Goal: Task Accomplishment & Management: Manage account settings

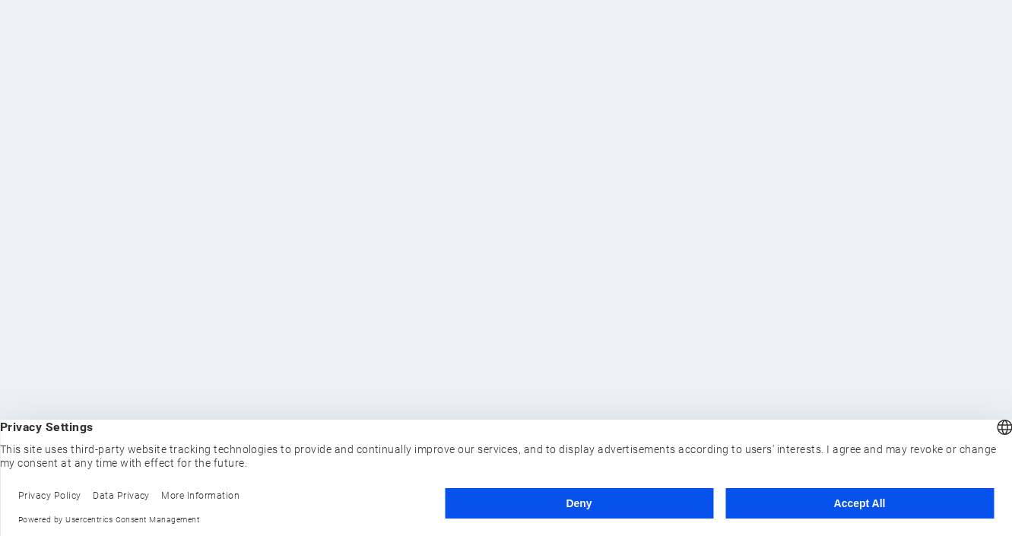
click at [887, 506] on button "Accept All" at bounding box center [859, 503] width 268 height 30
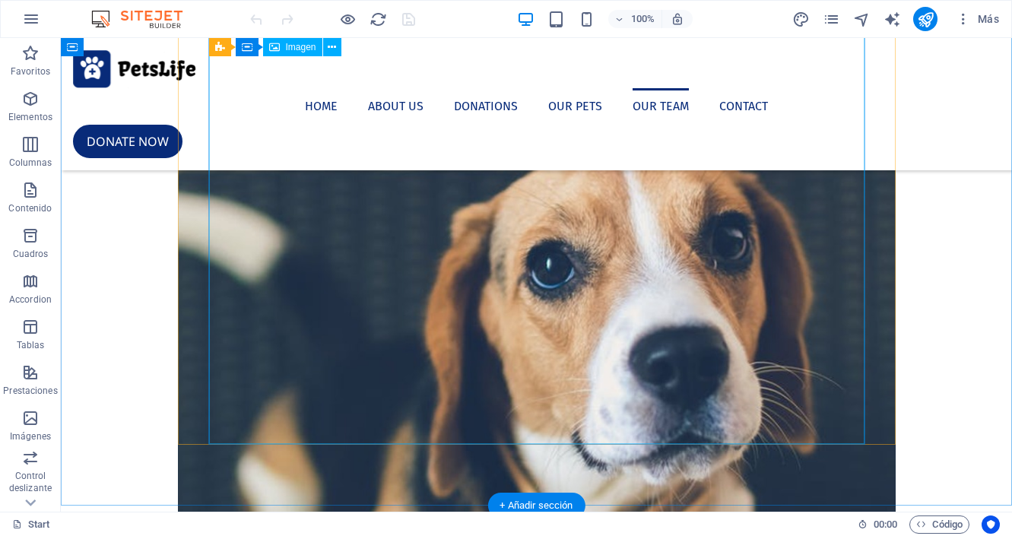
scroll to position [5227, 0]
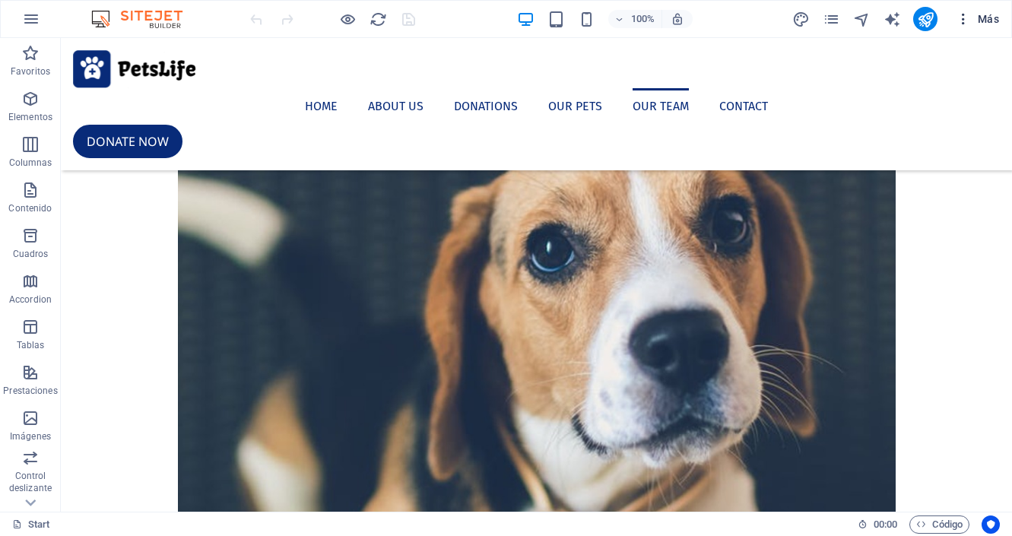
click at [984, 16] on span "Más" at bounding box center [977, 18] width 43 height 15
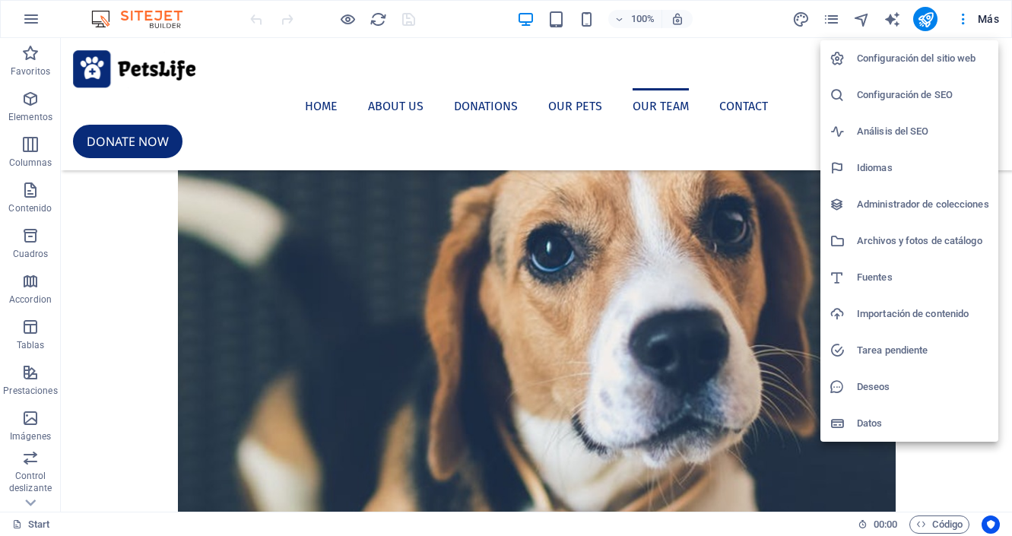
click at [912, 59] on h6 "Configuración del sitio web" at bounding box center [923, 58] width 132 height 18
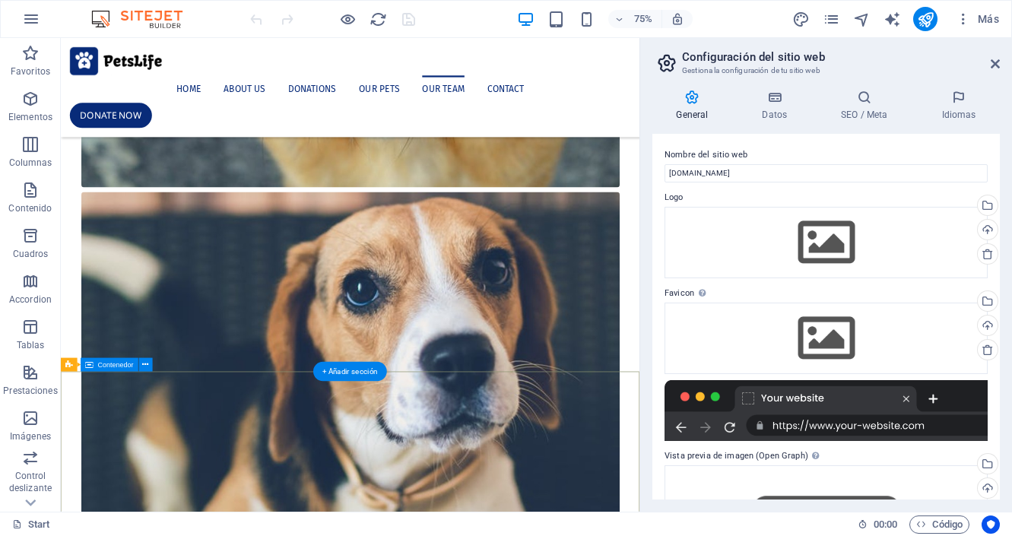
scroll to position [5361, 0]
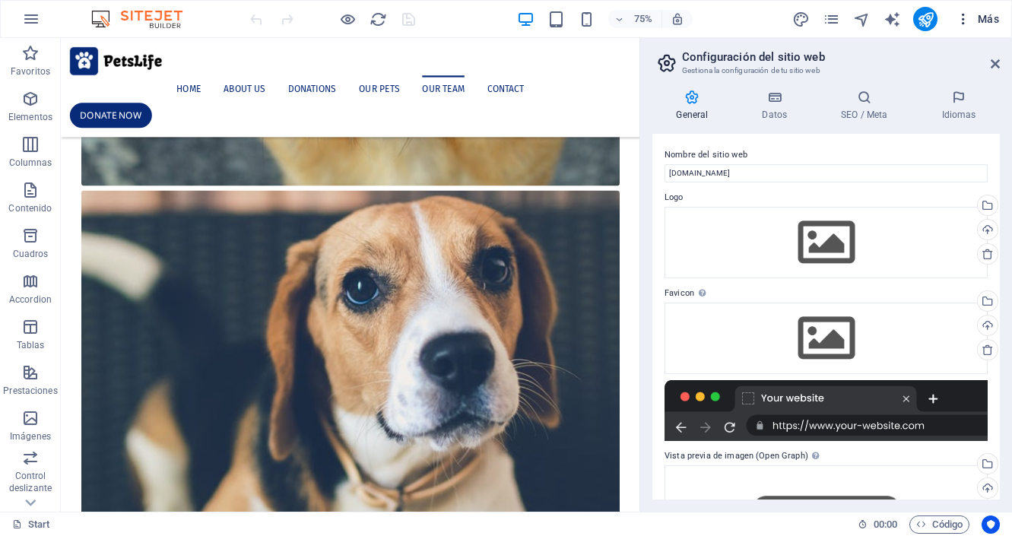
click at [963, 14] on icon "button" at bounding box center [963, 18] width 15 height 15
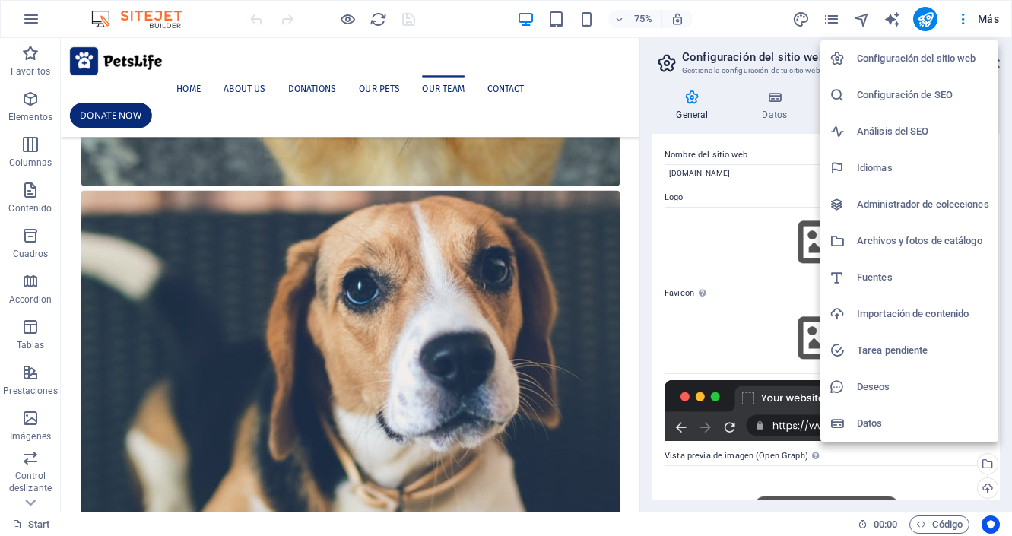
click at [937, 96] on h6 "Configuración de SEO" at bounding box center [923, 95] width 132 height 18
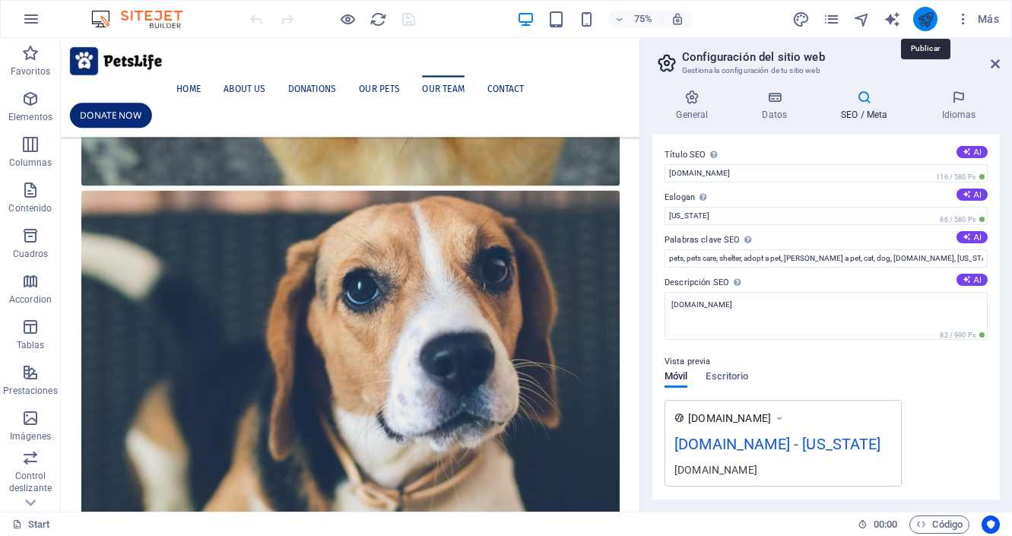
click at [929, 13] on icon "publish" at bounding box center [925, 19] width 17 height 17
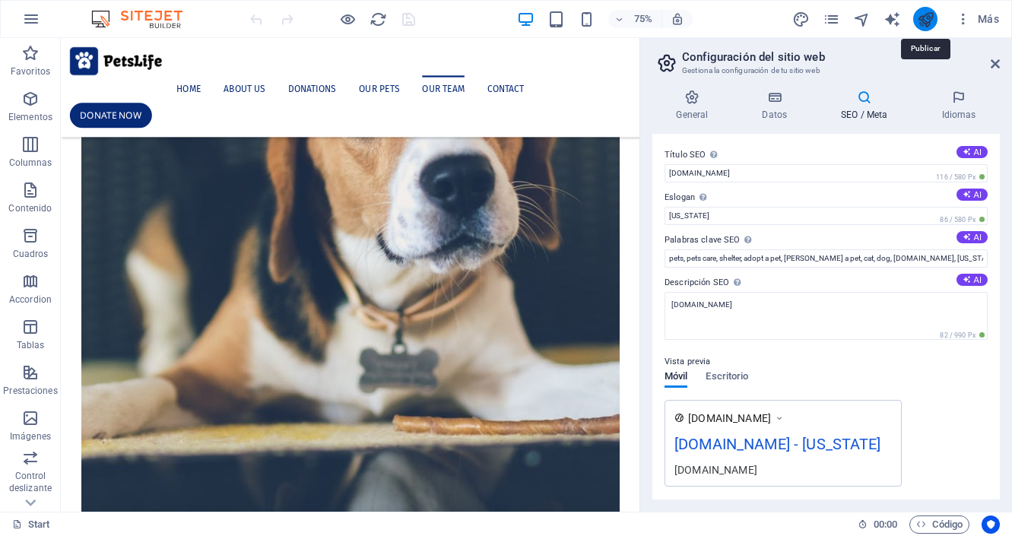
scroll to position [5243, 0]
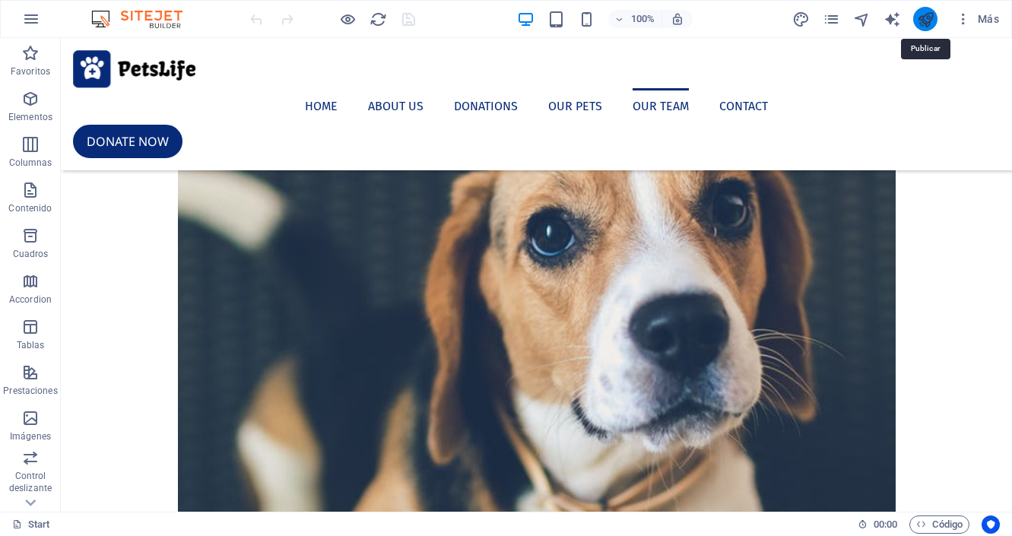
click at [929, 13] on icon "publish" at bounding box center [925, 19] width 17 height 17
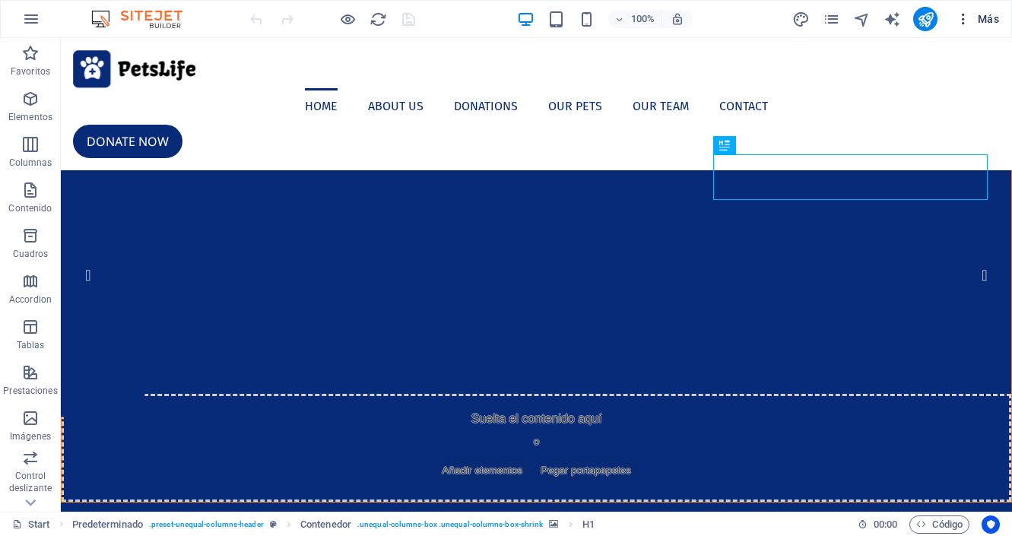
click at [966, 17] on icon "button" at bounding box center [963, 18] width 15 height 15
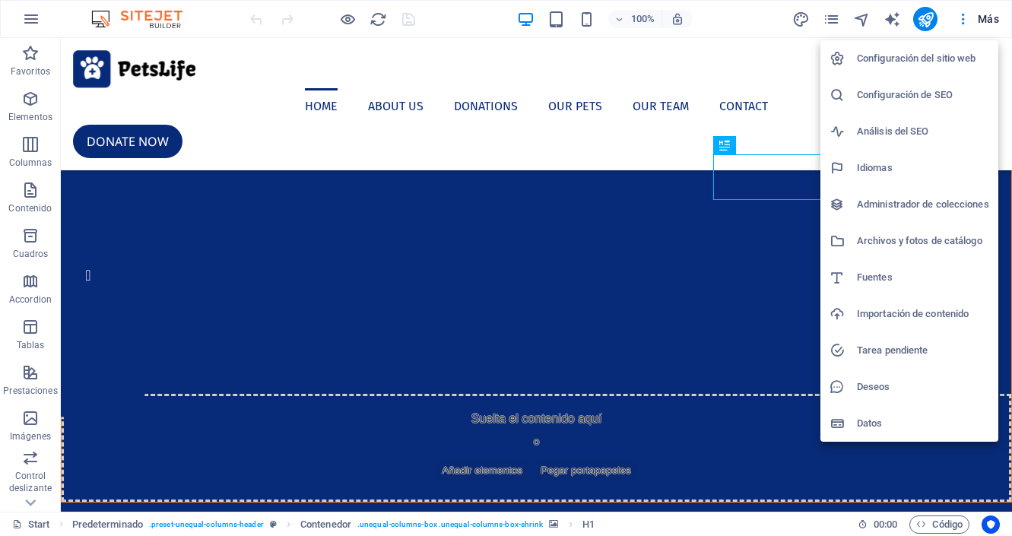
click at [990, 17] on div at bounding box center [506, 268] width 1012 height 536
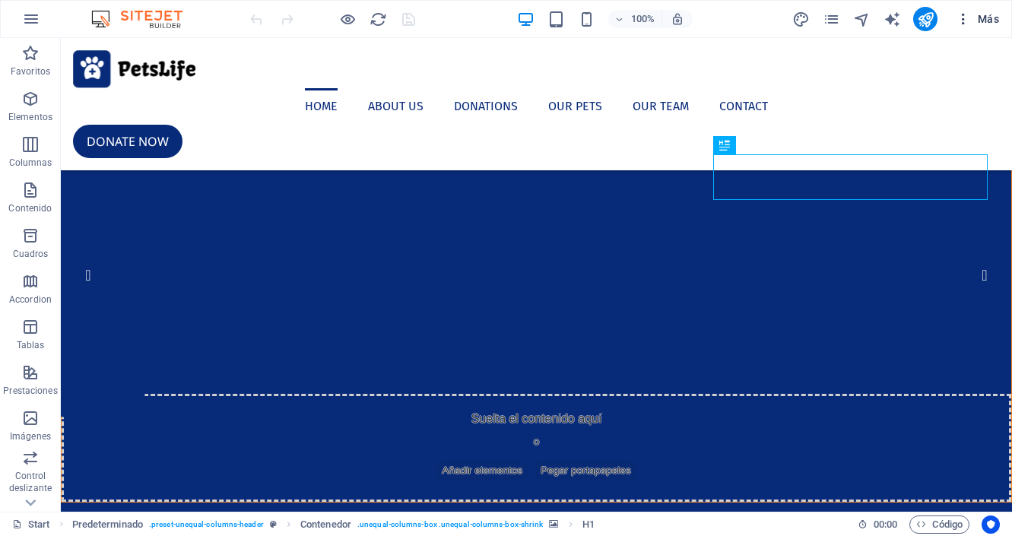
click at [989, 21] on span "Más" at bounding box center [977, 18] width 43 height 15
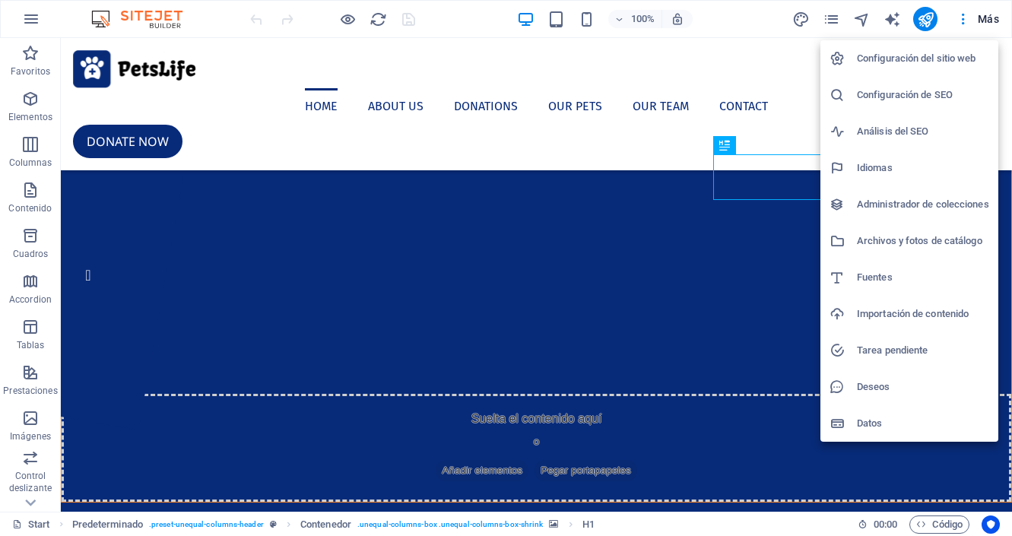
click at [894, 418] on h6 "Datos" at bounding box center [923, 423] width 132 height 18
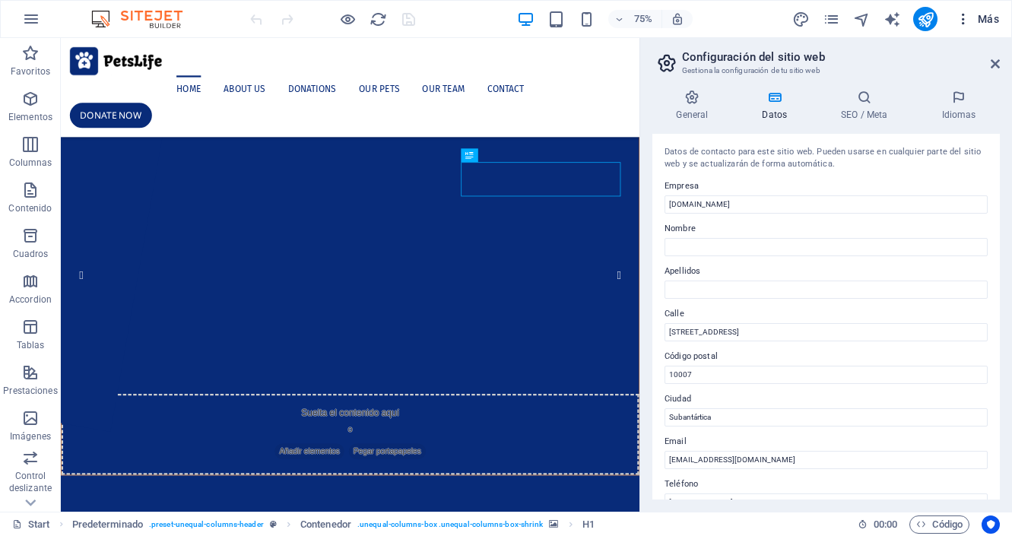
click at [987, 27] on button "Más" at bounding box center [978, 19] width 56 height 24
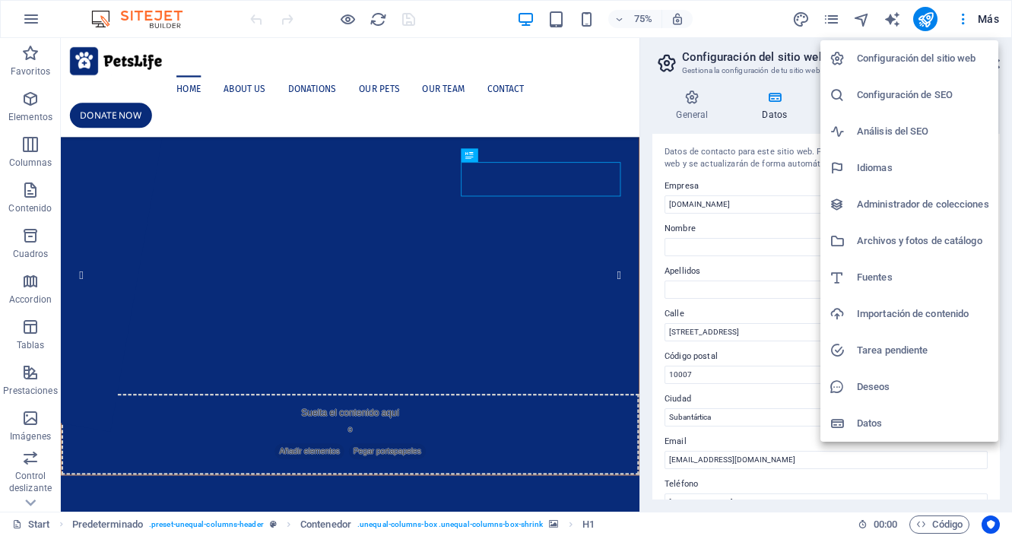
click at [904, 201] on h6 "Administrador de colecciones" at bounding box center [923, 204] width 132 height 18
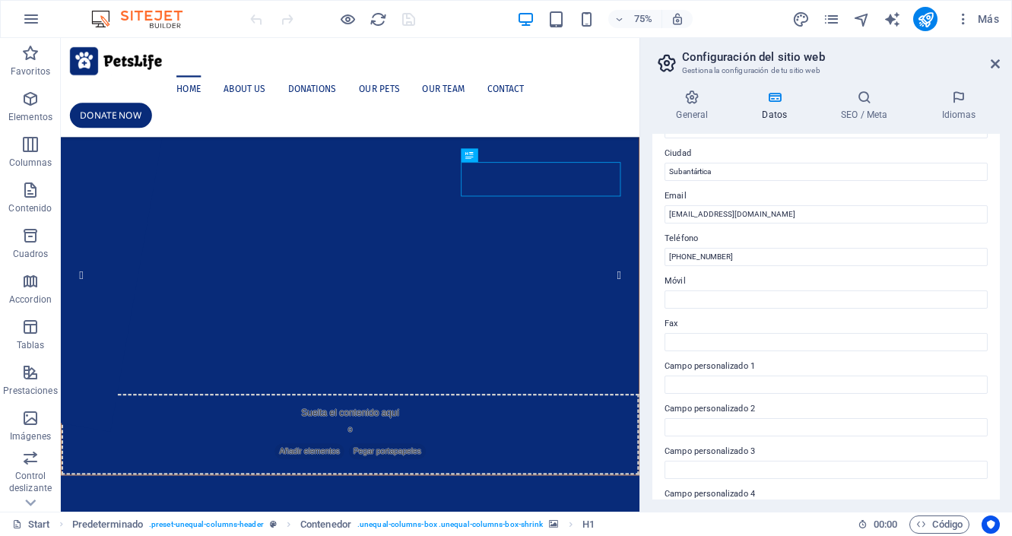
scroll to position [364, 0]
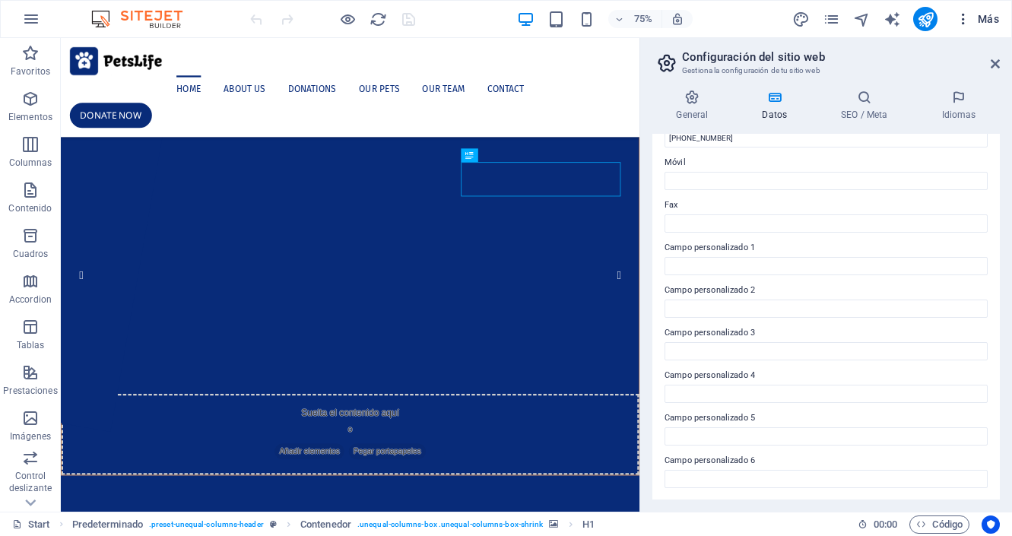
click at [991, 17] on span "Más" at bounding box center [977, 18] width 43 height 15
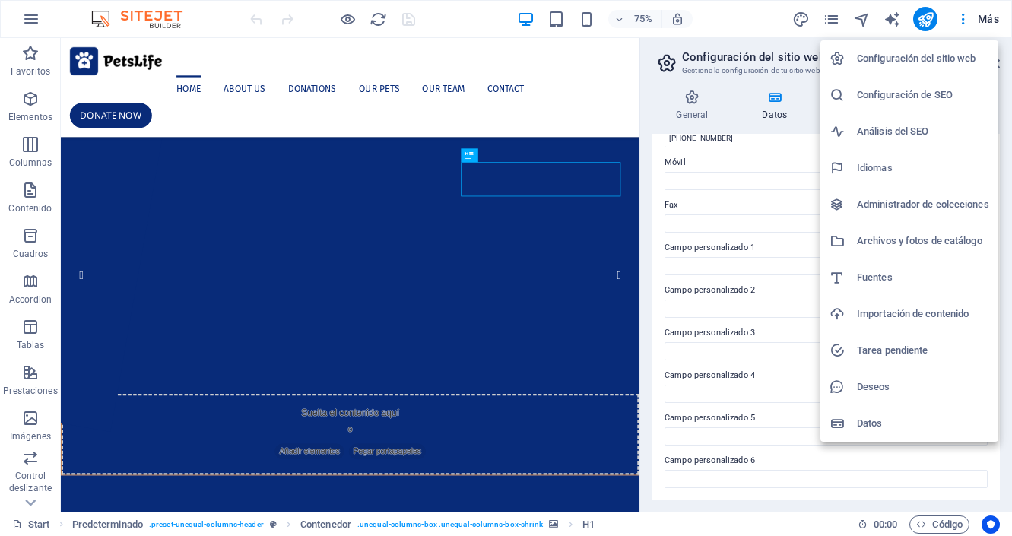
click at [912, 205] on h6 "Administrador de colecciones" at bounding box center [923, 204] width 132 height 18
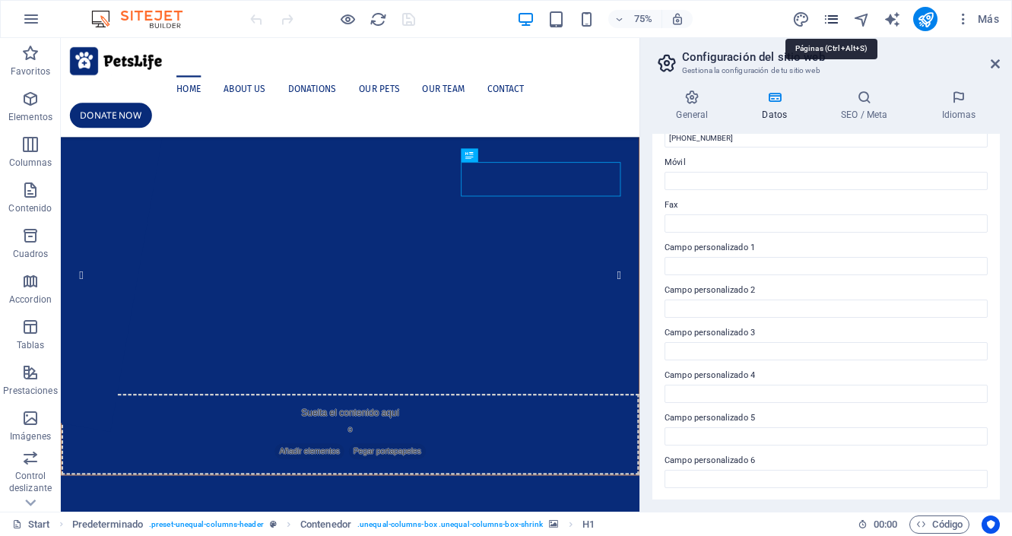
click at [831, 25] on icon "pages" at bounding box center [831, 19] width 17 height 17
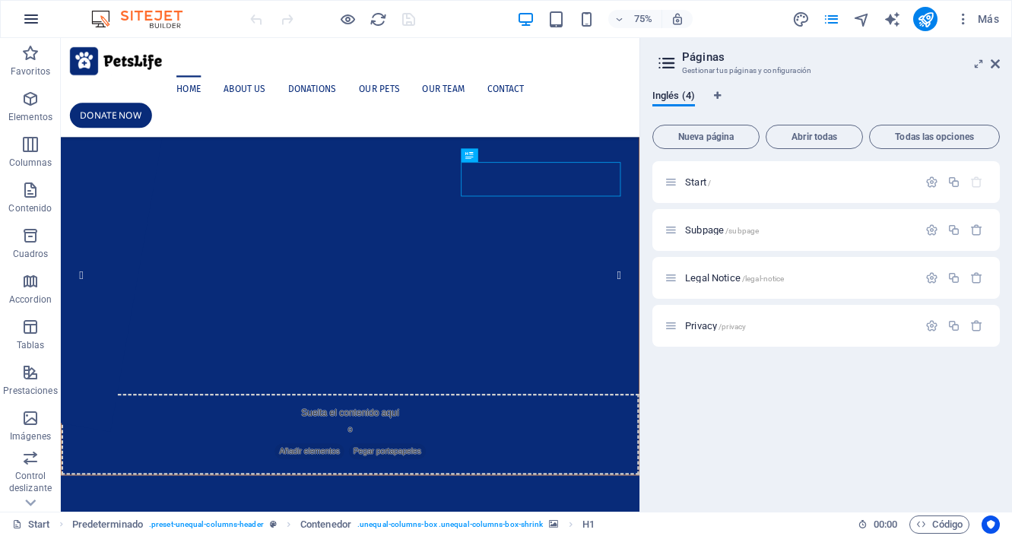
click at [37, 24] on icon "button" at bounding box center [31, 19] width 18 height 18
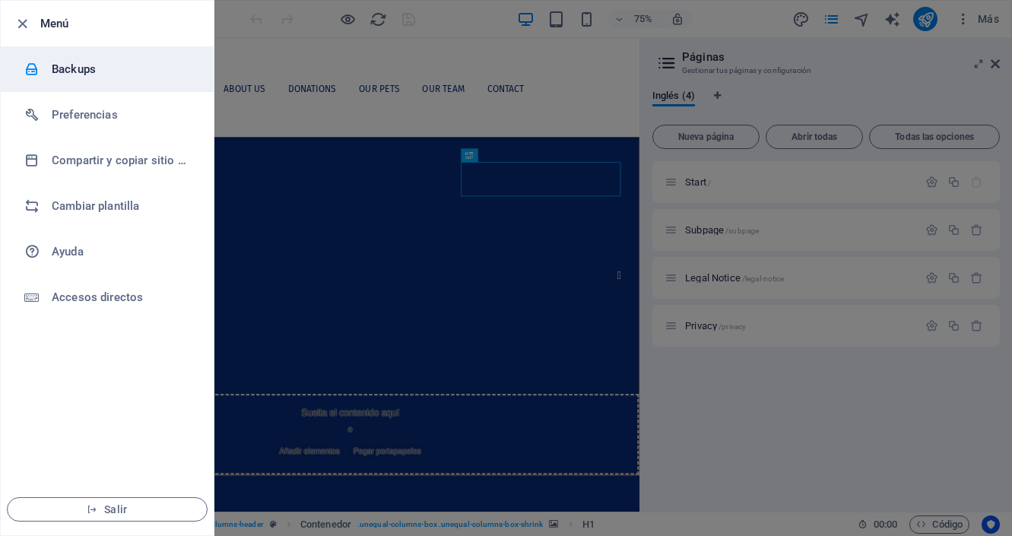
click at [63, 71] on h6 "Backups" at bounding box center [122, 69] width 141 height 18
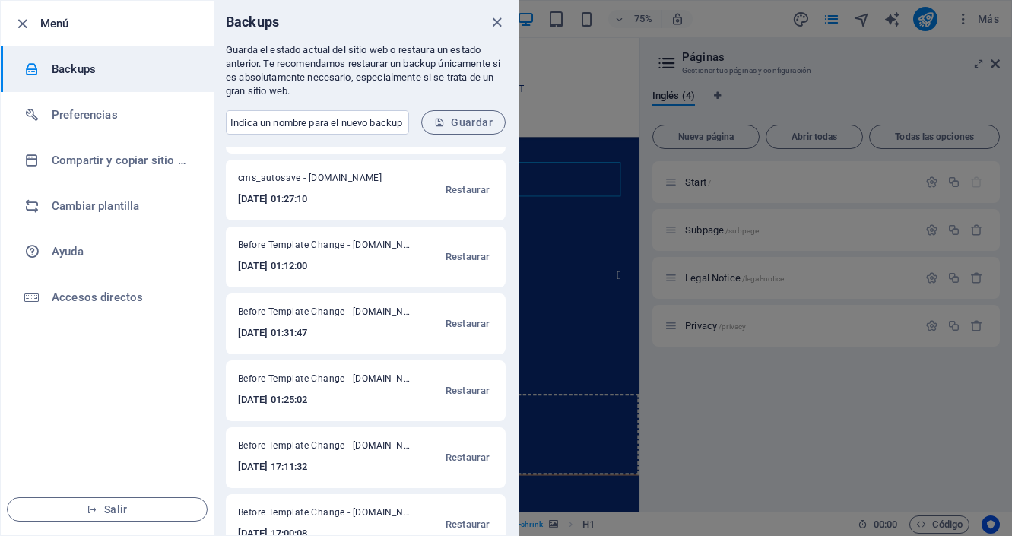
scroll to position [287, 0]
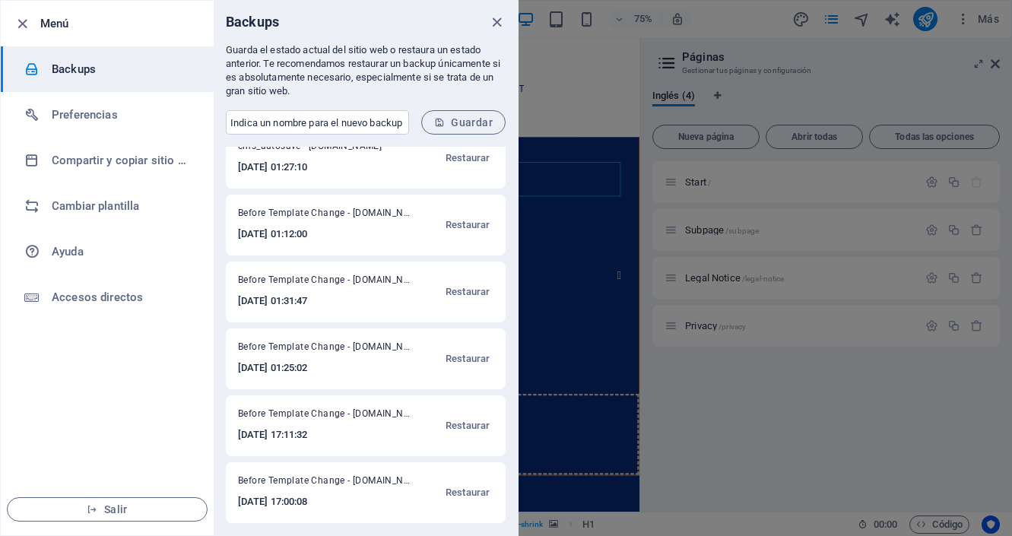
click at [371, 297] on h6 "2025-05-08 01:31:47" at bounding box center [324, 301] width 173 height 18
click at [465, 287] on span "Restaurar" at bounding box center [468, 292] width 44 height 18
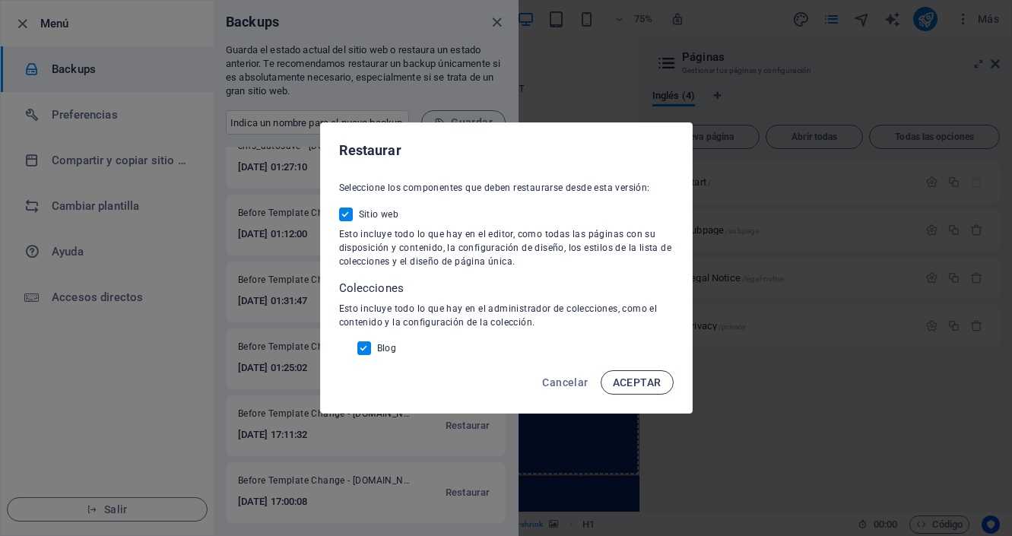
click at [643, 388] on span "ACEPTAR" at bounding box center [637, 382] width 49 height 12
checkbox input "false"
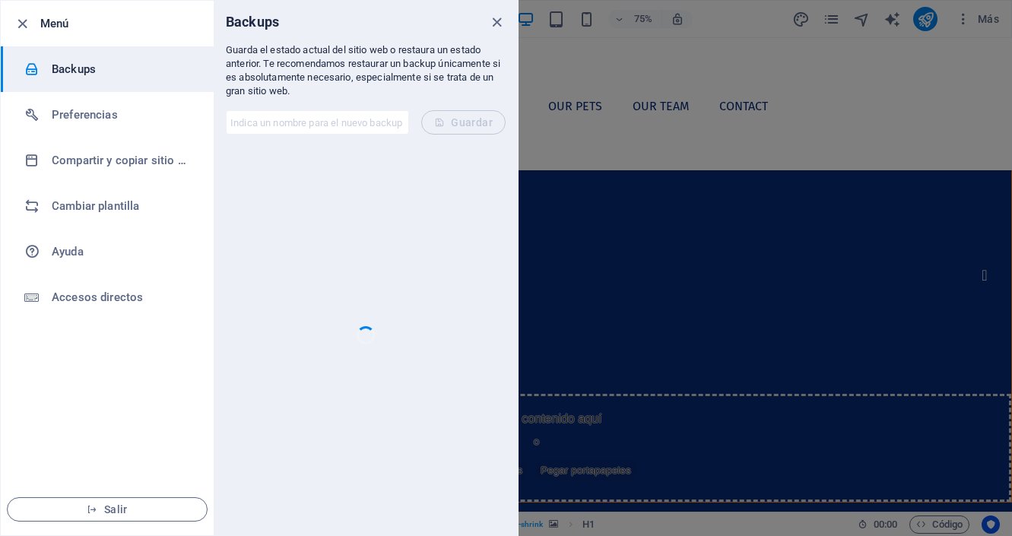
scroll to position [0, 0]
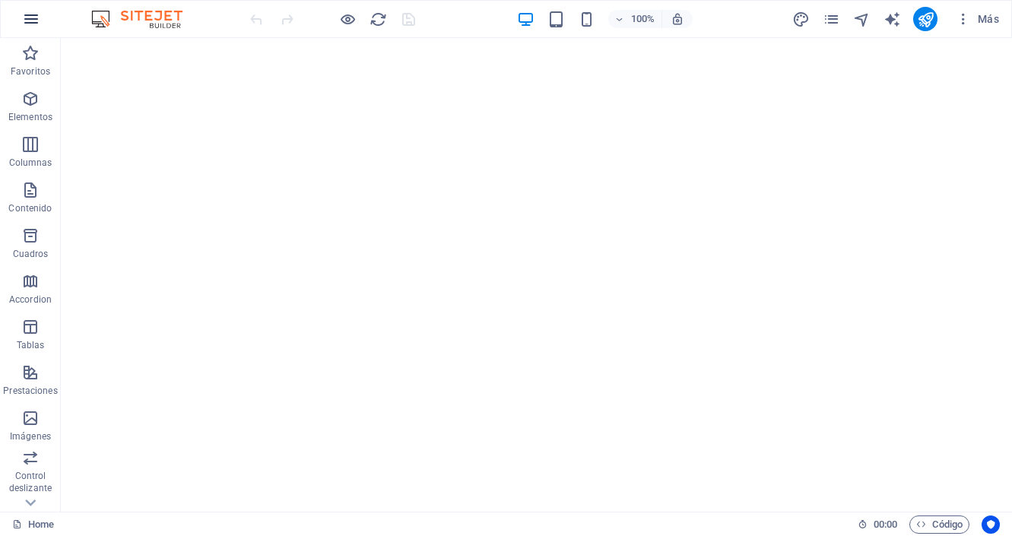
click at [33, 16] on icon "button" at bounding box center [31, 19] width 18 height 18
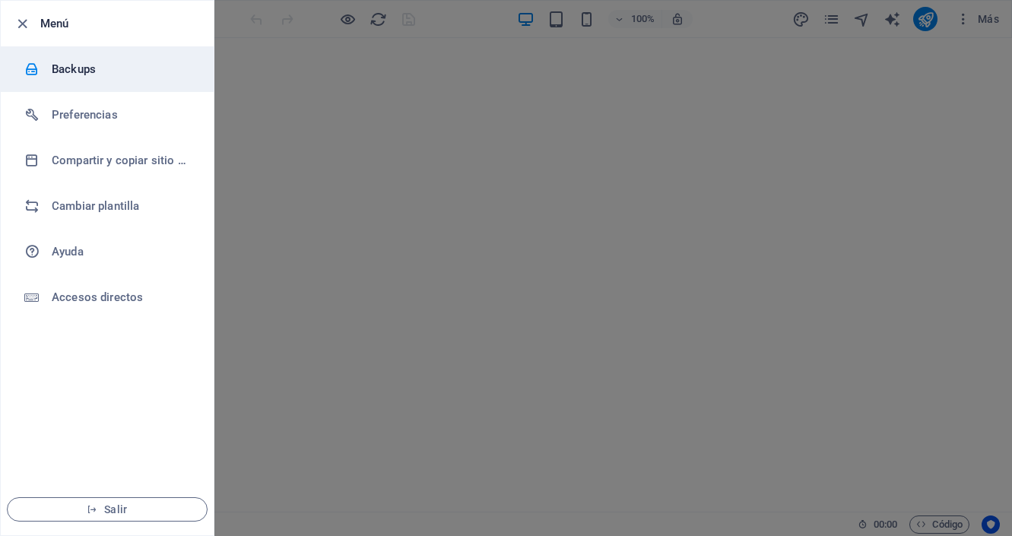
click at [74, 78] on li "Backups" at bounding box center [107, 69] width 213 height 46
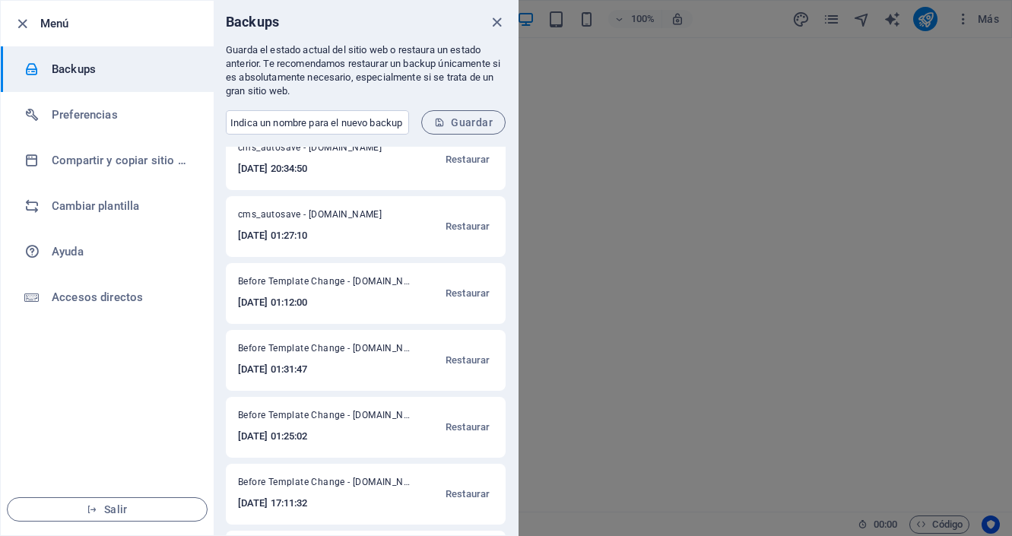
scroll to position [287, 0]
click at [661, 345] on div at bounding box center [506, 268] width 1012 height 536
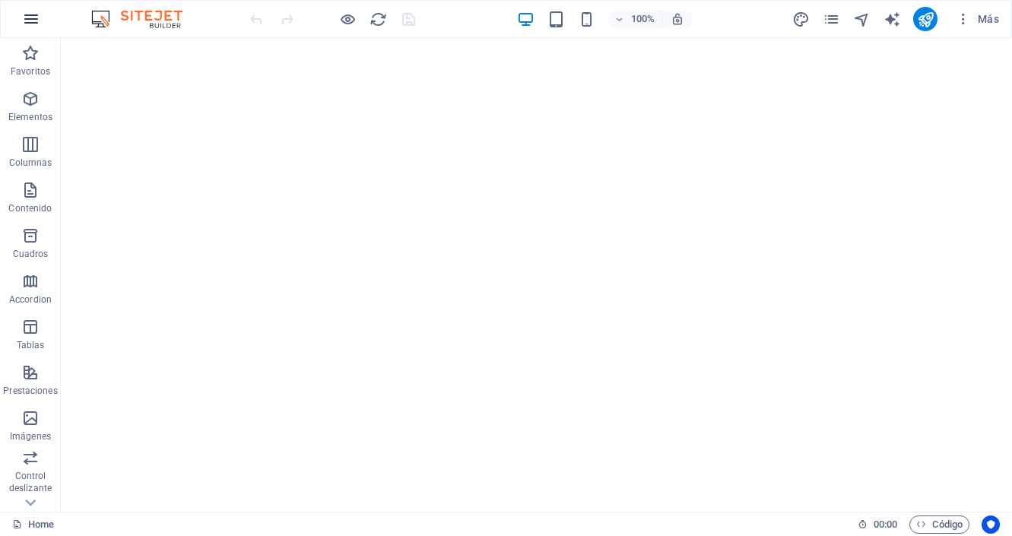
click at [27, 18] on icon "button" at bounding box center [31, 19] width 18 height 18
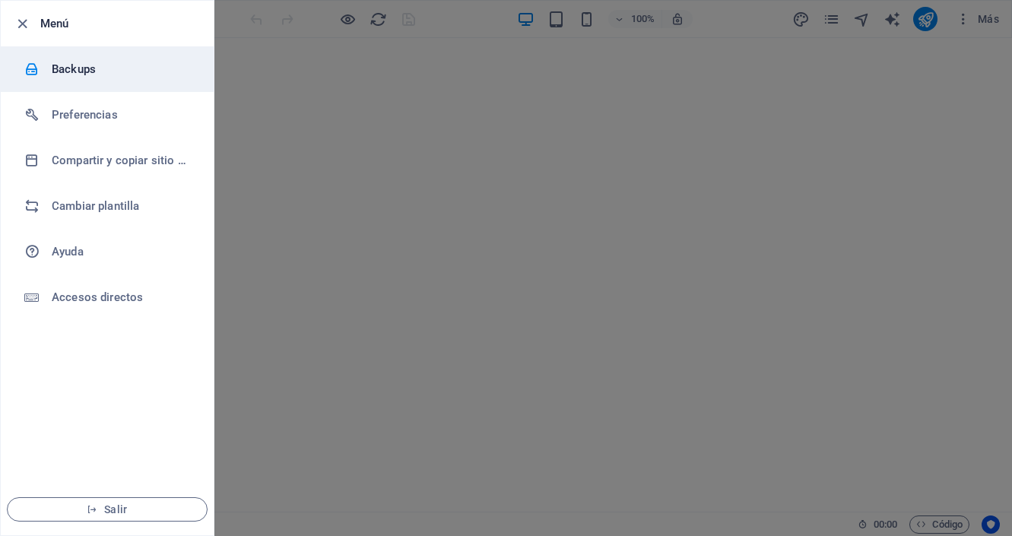
click at [120, 66] on h6 "Backups" at bounding box center [122, 69] width 141 height 18
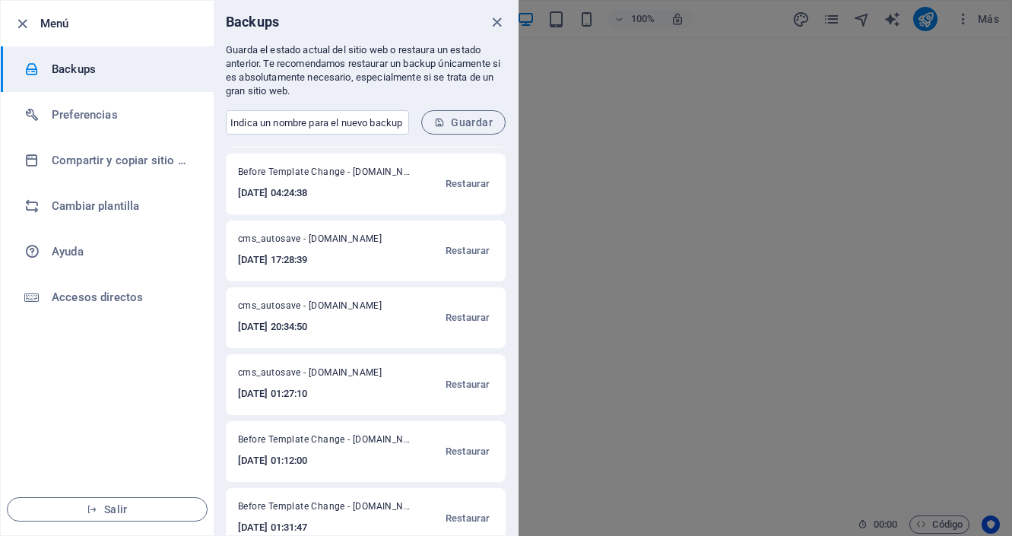
scroll to position [0, 0]
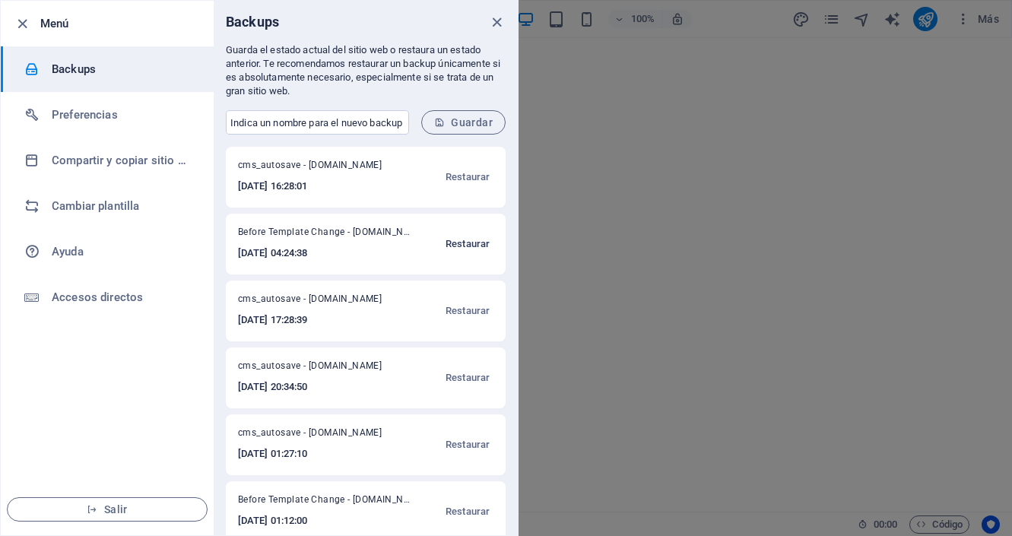
click at [459, 246] on span "Restaurar" at bounding box center [468, 244] width 44 height 18
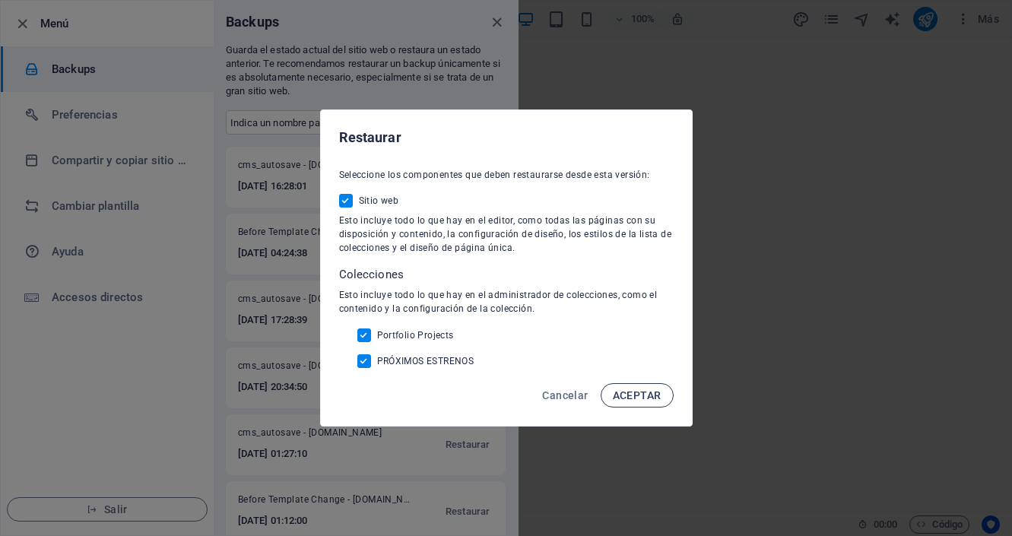
click at [628, 392] on span "ACEPTAR" at bounding box center [637, 395] width 49 height 12
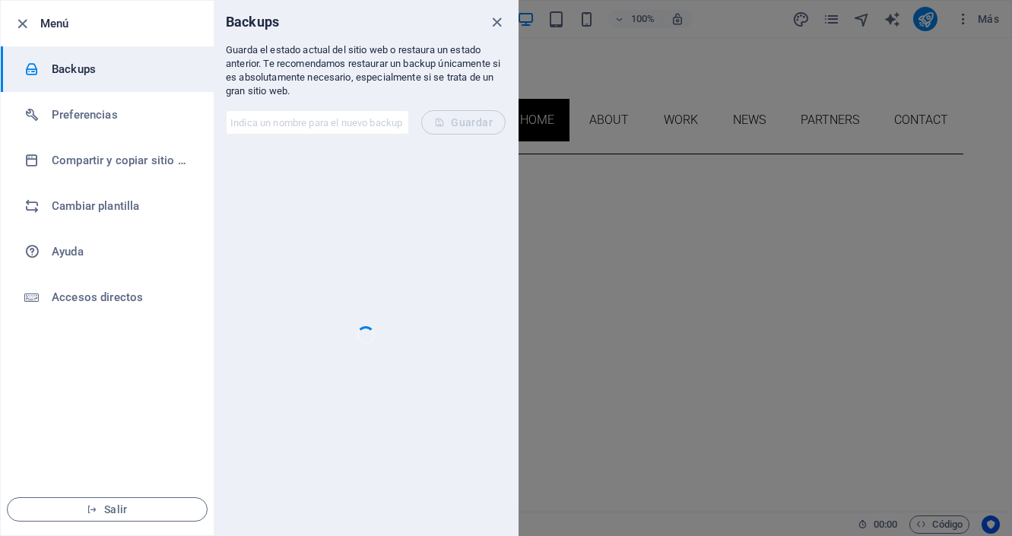
scroll to position [1011, 0]
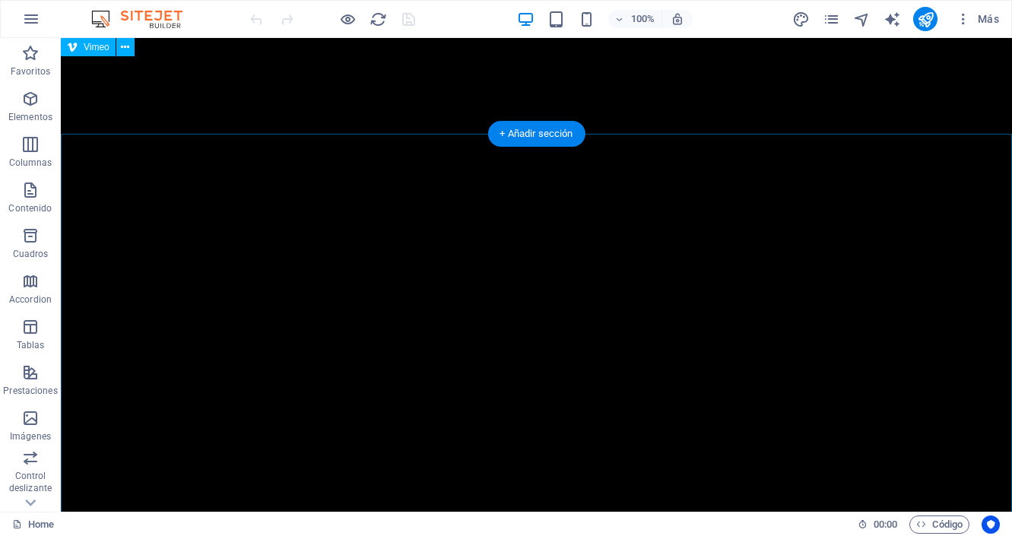
scroll to position [3021, 0]
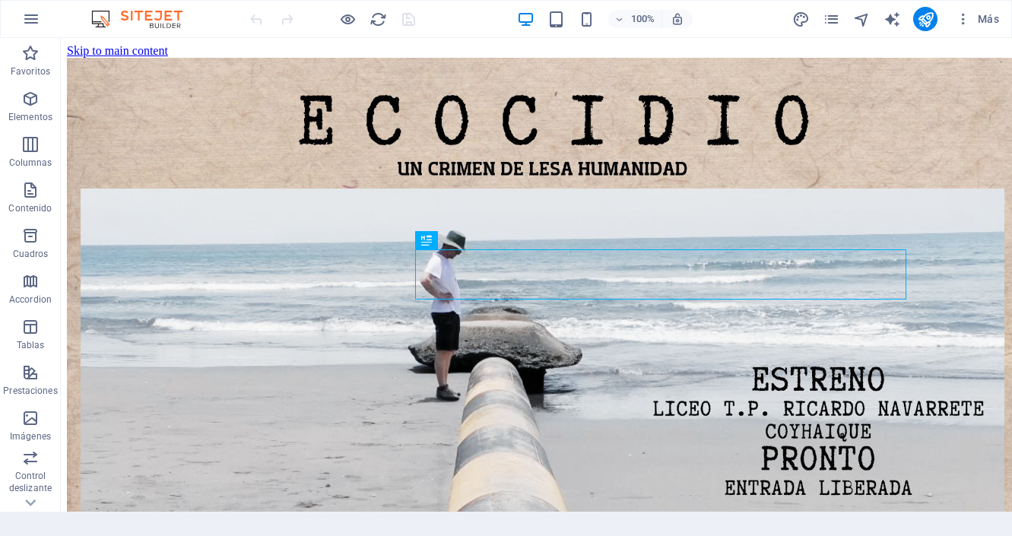
scroll to position [4143, 0]
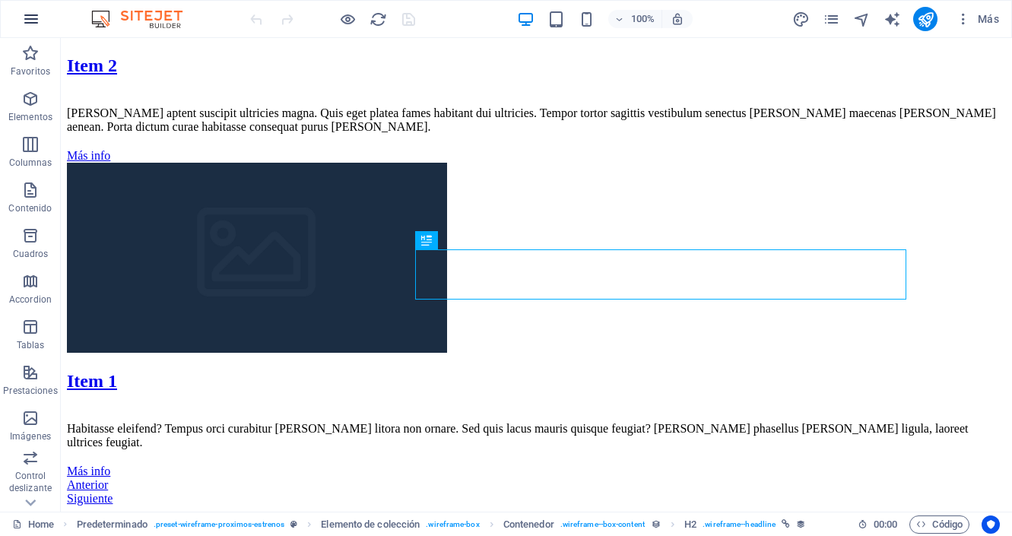
click at [30, 15] on icon "button" at bounding box center [31, 19] width 18 height 18
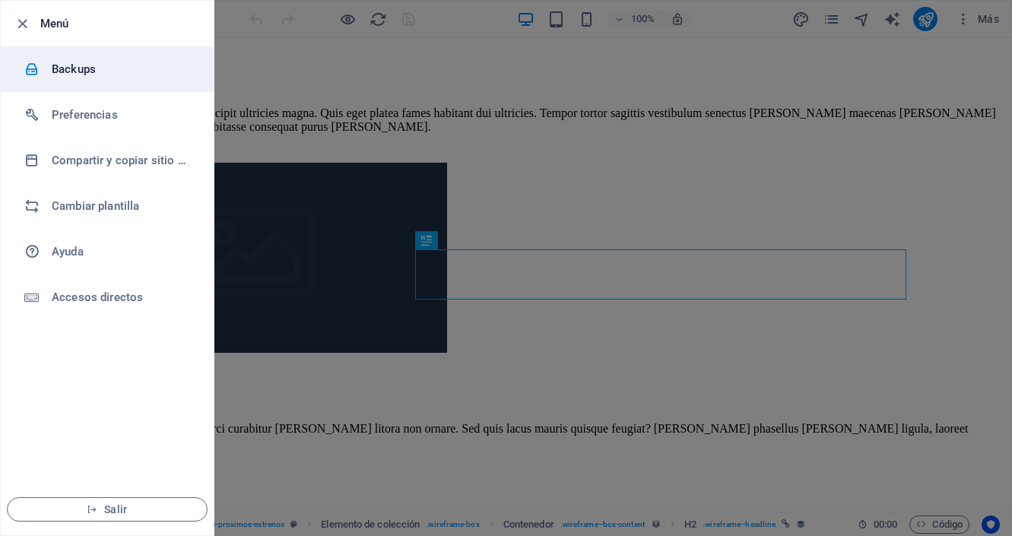
click at [61, 71] on h6 "Backups" at bounding box center [122, 69] width 141 height 18
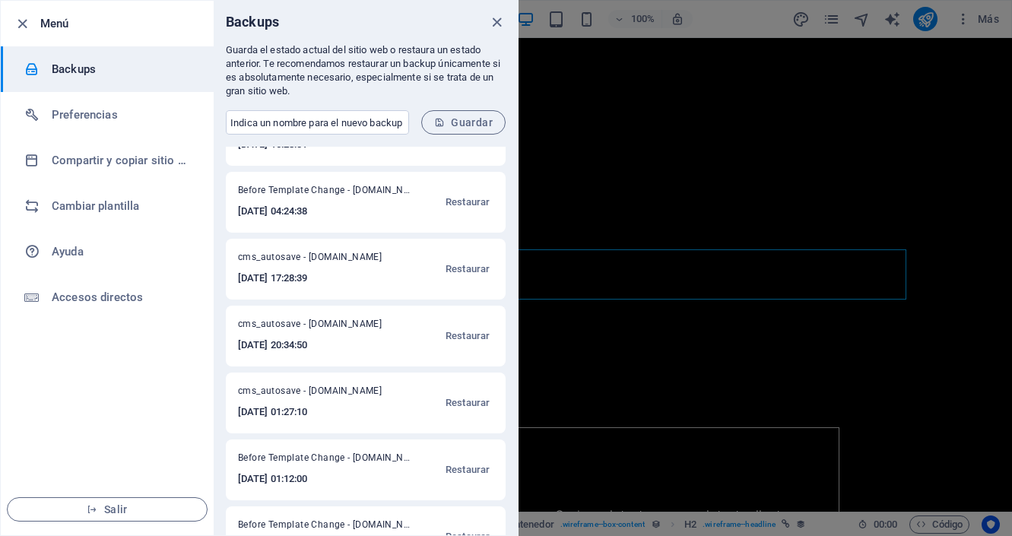
scroll to position [112, 0]
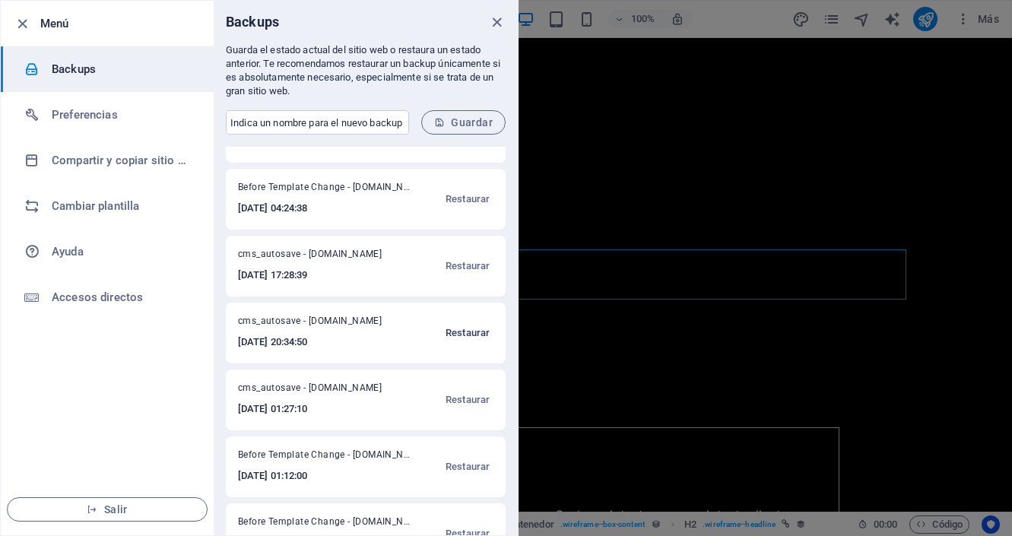
click at [458, 326] on span "Restaurar" at bounding box center [468, 333] width 44 height 18
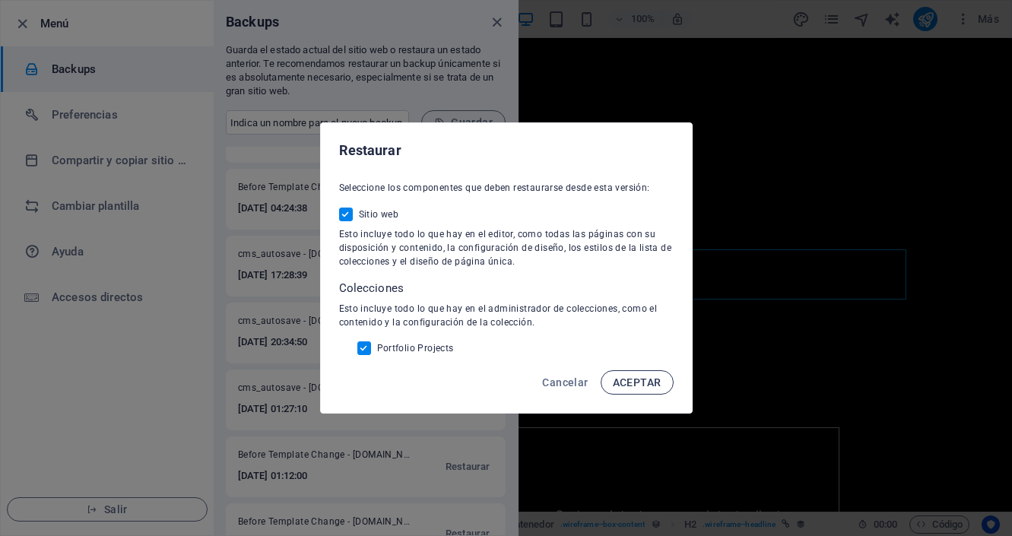
click at [642, 386] on span "ACEPTAR" at bounding box center [637, 382] width 49 height 12
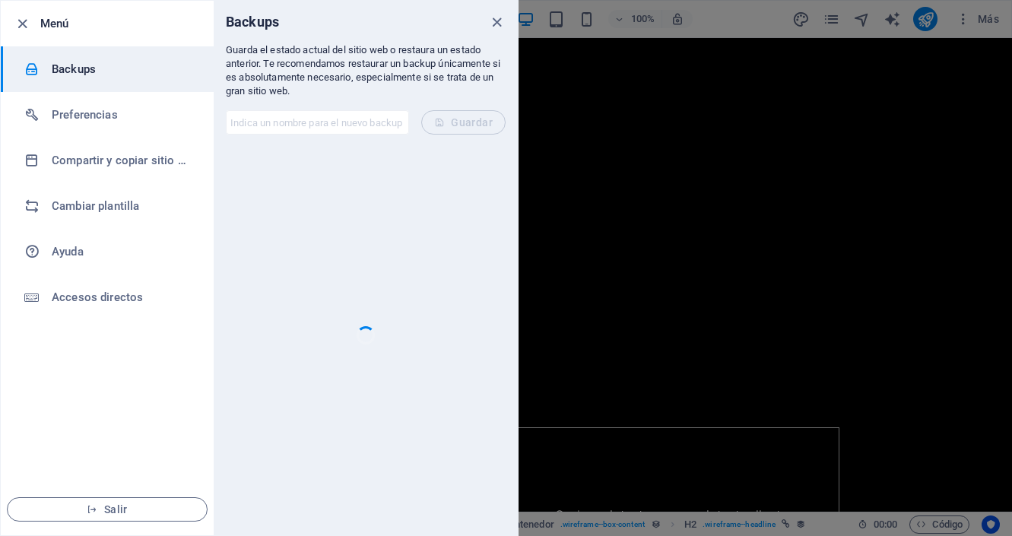
scroll to position [0, 0]
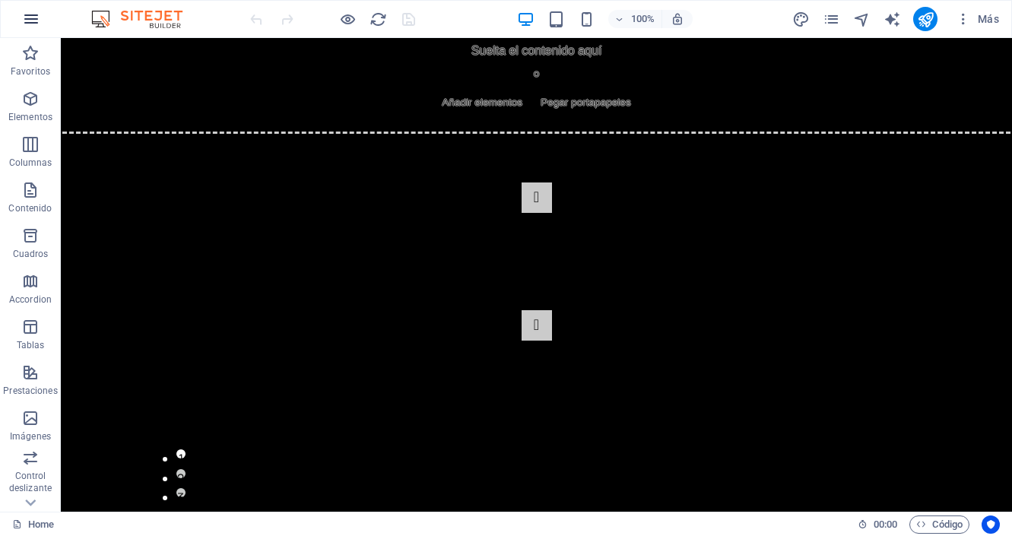
click at [30, 16] on icon "button" at bounding box center [31, 19] width 18 height 18
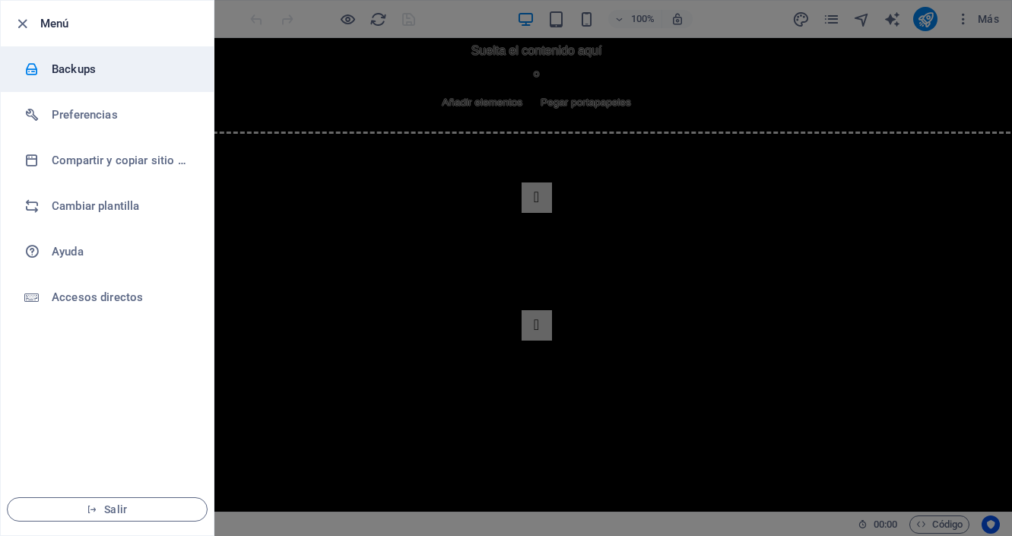
click at [86, 73] on h6 "Backups" at bounding box center [122, 69] width 141 height 18
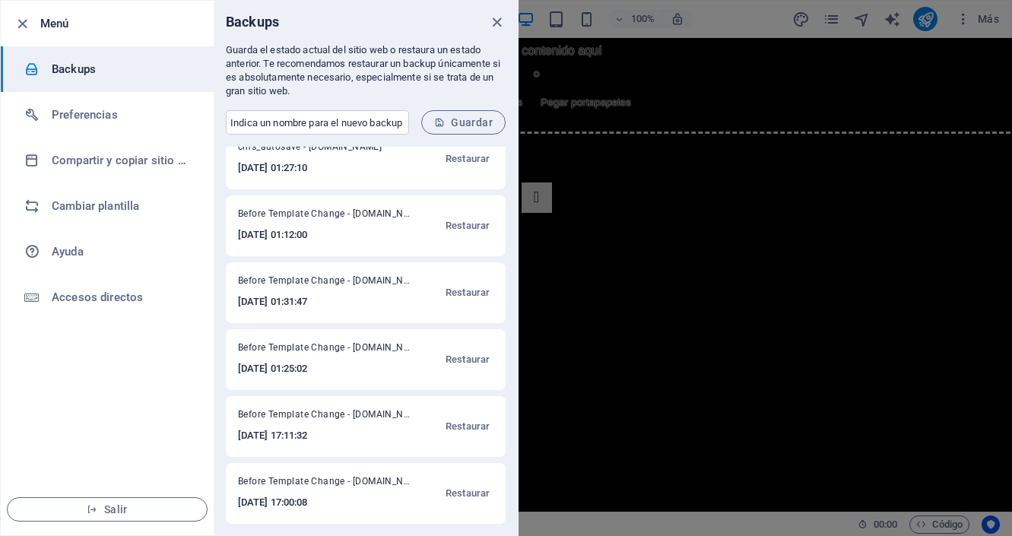
scroll to position [354, 0]
click at [468, 489] on span "Restaurar" at bounding box center [468, 493] width 44 height 18
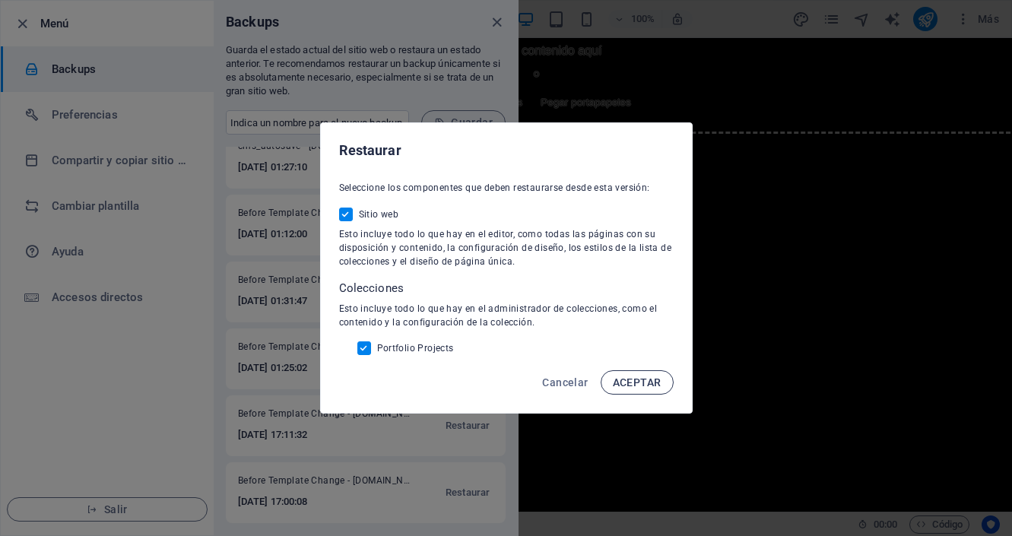
click at [631, 382] on span "ACEPTAR" at bounding box center [637, 382] width 49 height 12
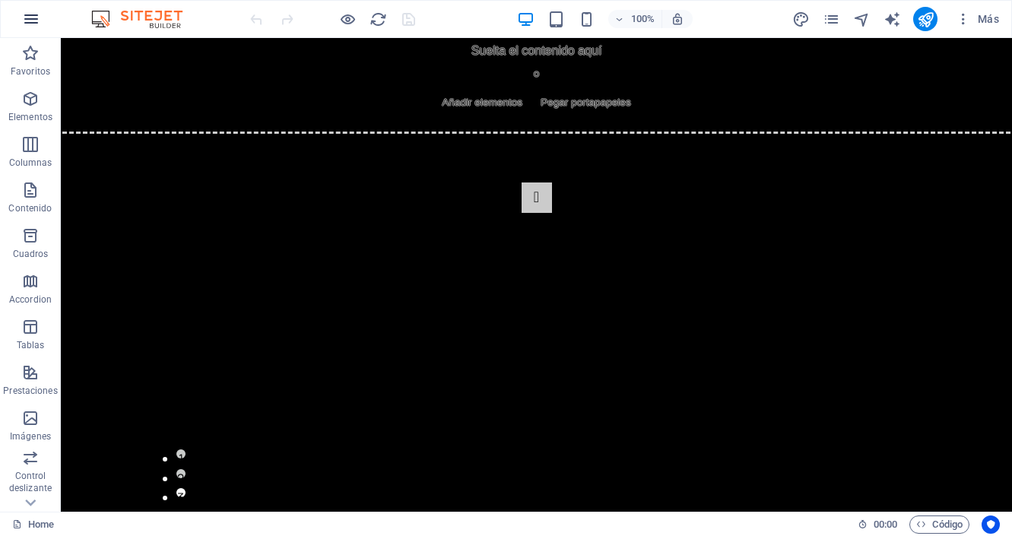
click at [37, 14] on icon "button" at bounding box center [31, 19] width 18 height 18
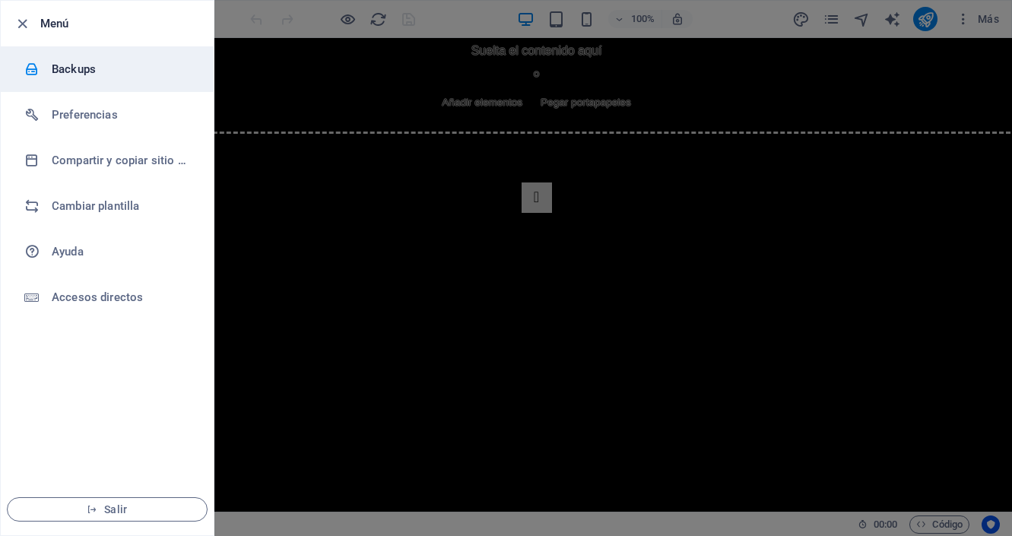
click at [68, 70] on h6 "Backups" at bounding box center [122, 69] width 141 height 18
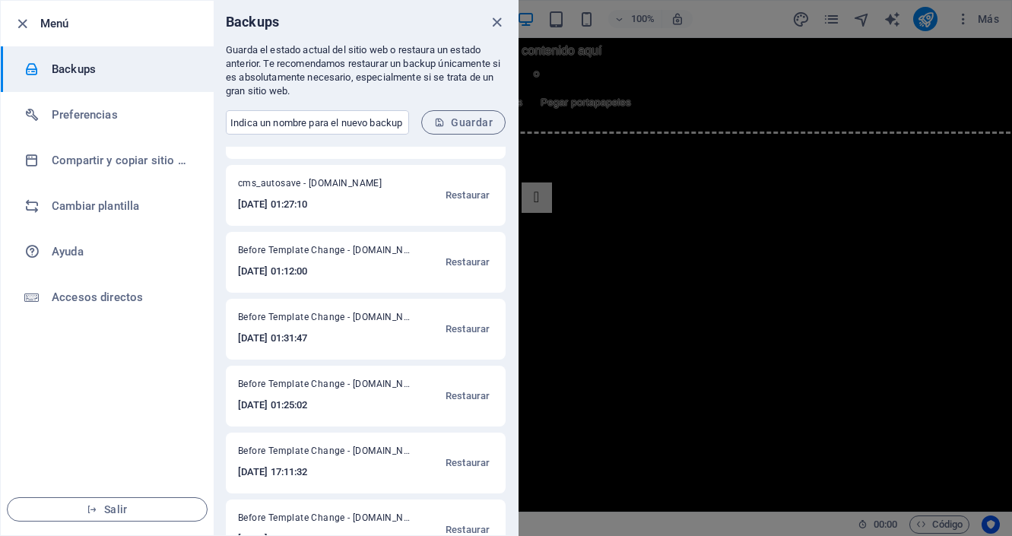
scroll to position [354, 0]
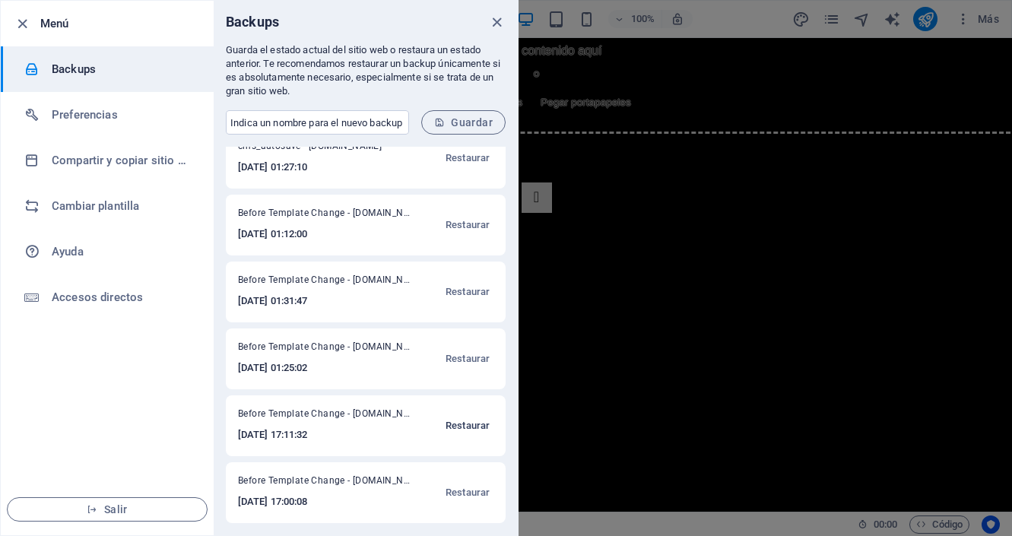
click at [469, 425] on span "Restaurar" at bounding box center [468, 426] width 44 height 18
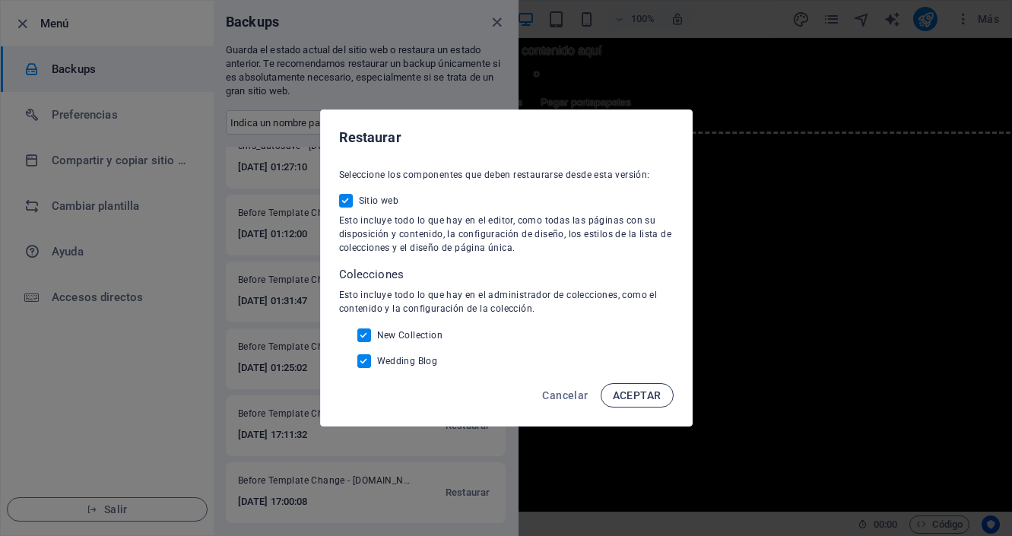
click at [642, 398] on span "ACEPTAR" at bounding box center [637, 395] width 49 height 12
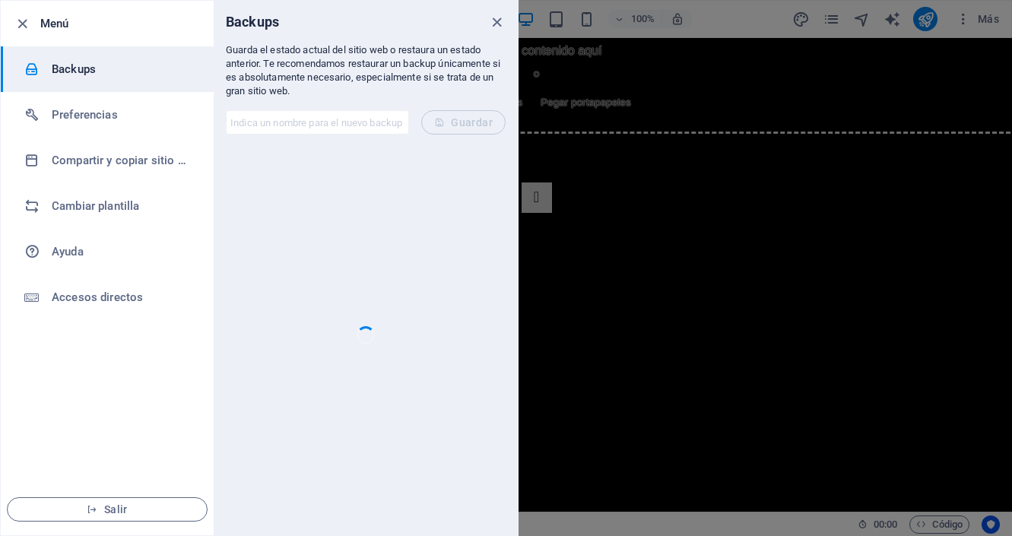
scroll to position [0, 0]
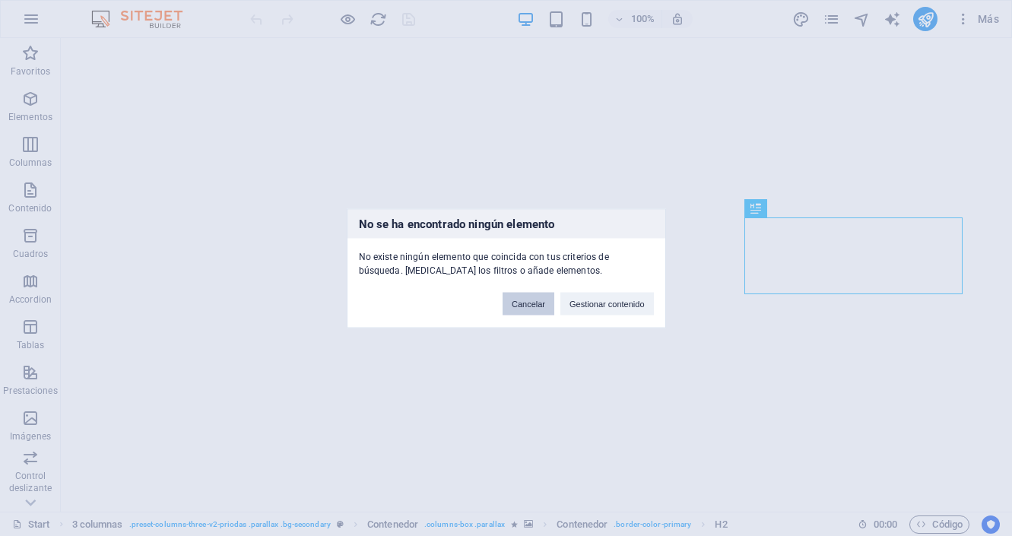
click at [522, 300] on button "Cancelar" at bounding box center [529, 303] width 52 height 23
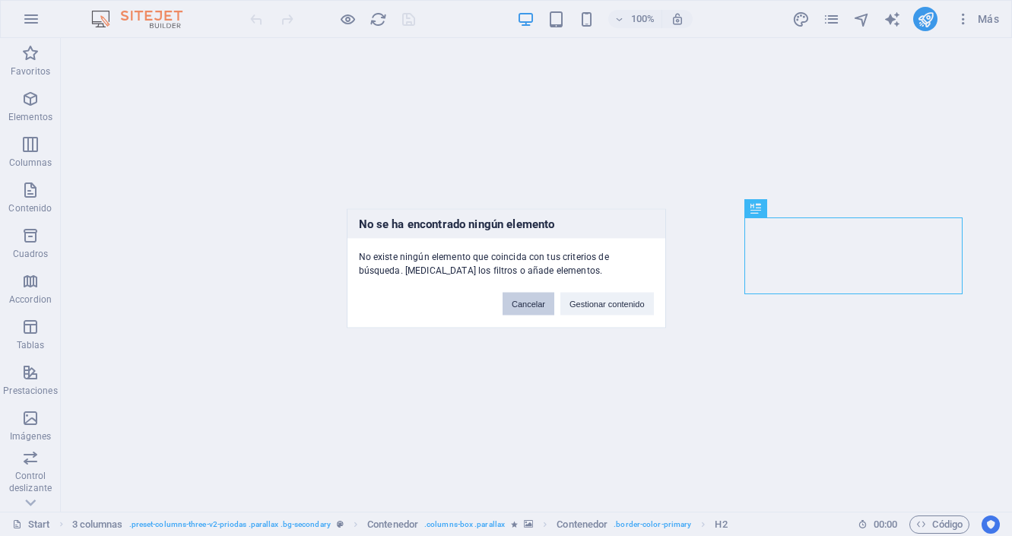
click at [521, 298] on button "Cancelar" at bounding box center [529, 303] width 52 height 23
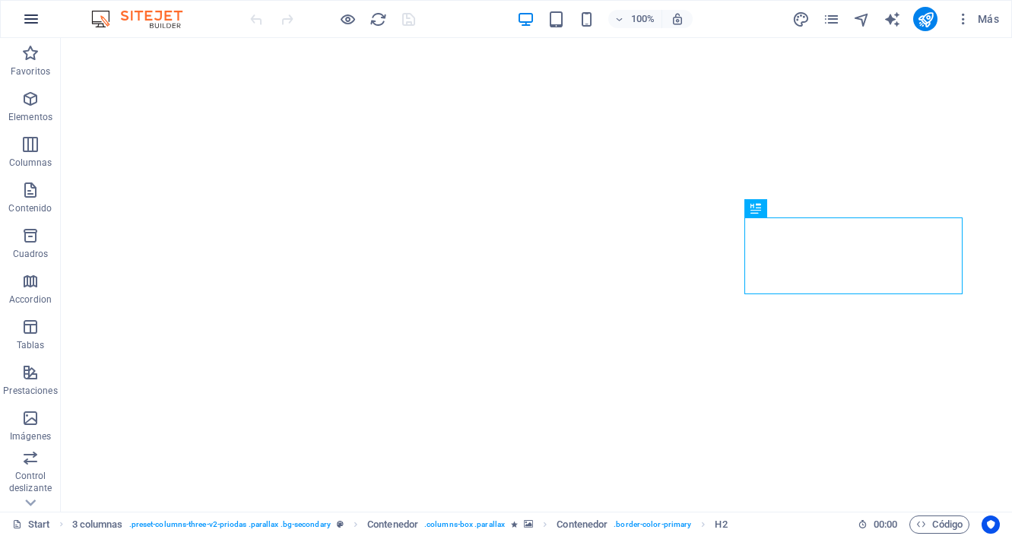
click at [33, 17] on icon "button" at bounding box center [31, 19] width 18 height 18
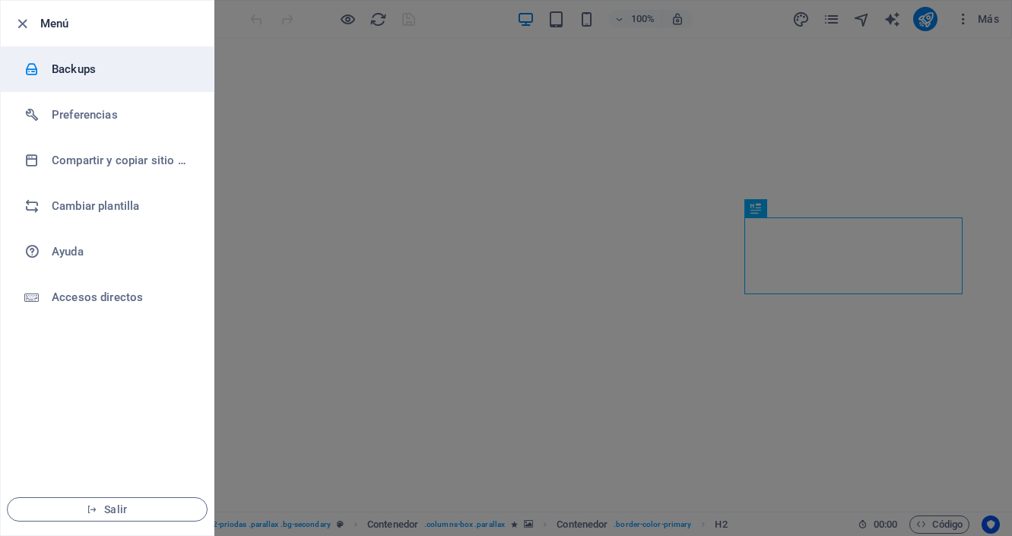
click at [73, 65] on h6 "Backups" at bounding box center [122, 69] width 141 height 18
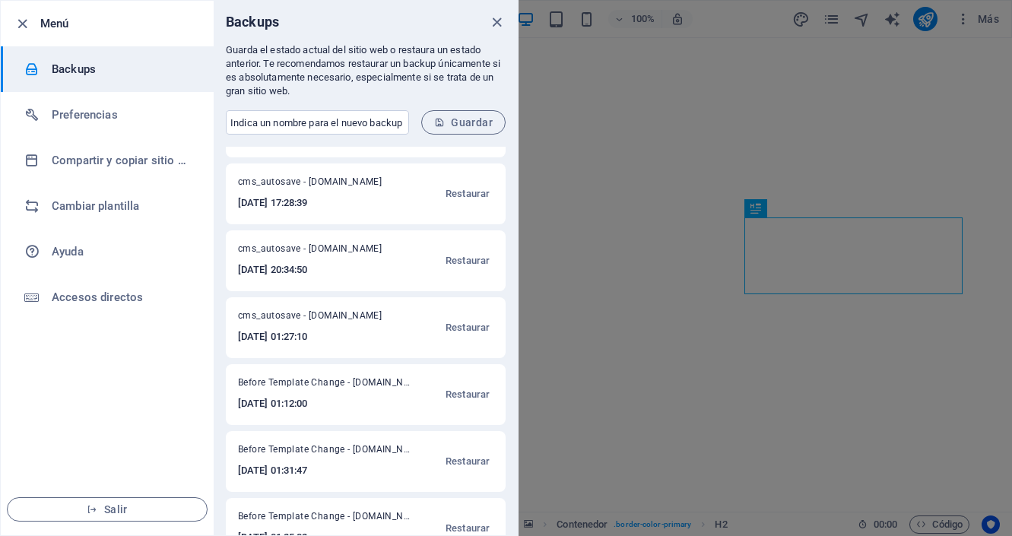
scroll to position [354, 0]
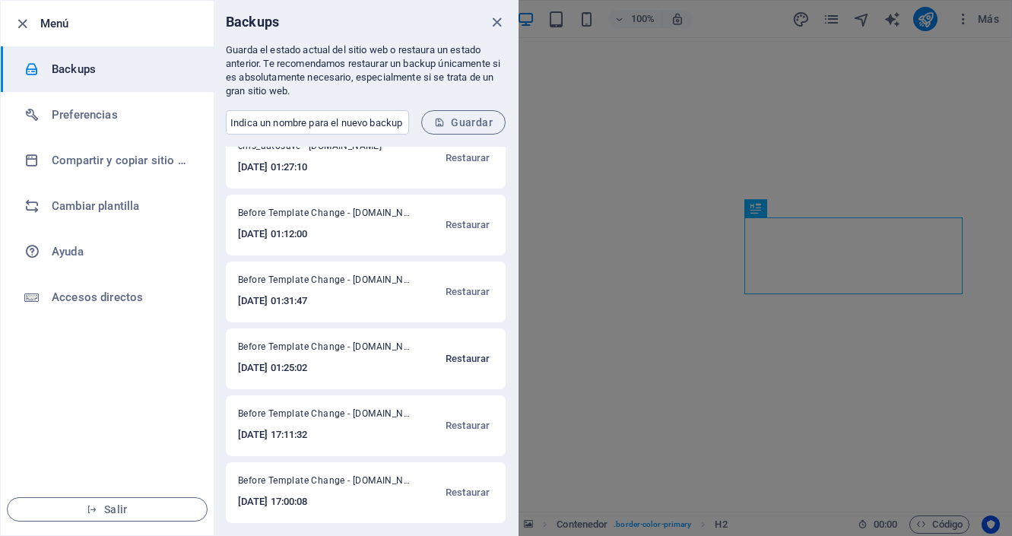
click at [466, 366] on span "Restaurar" at bounding box center [468, 359] width 44 height 18
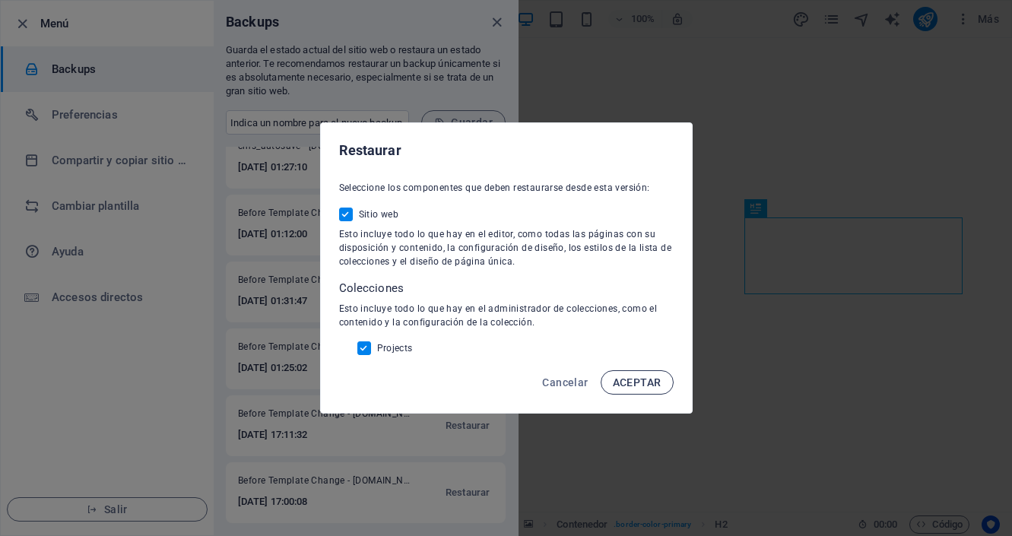
click at [621, 386] on span "ACEPTAR" at bounding box center [637, 382] width 49 height 12
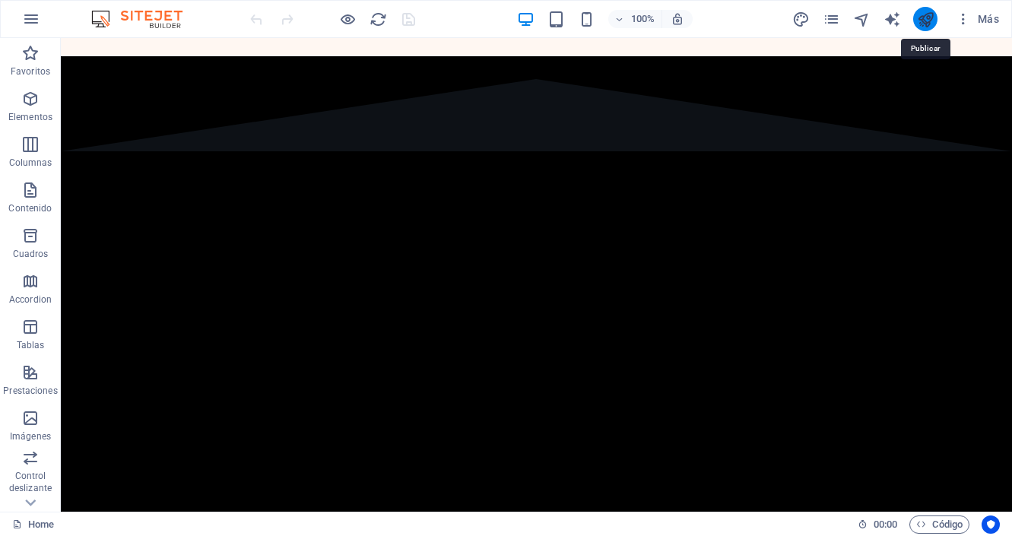
click at [921, 17] on icon "publish" at bounding box center [925, 19] width 17 height 17
click at [990, 20] on span "Más" at bounding box center [977, 18] width 43 height 15
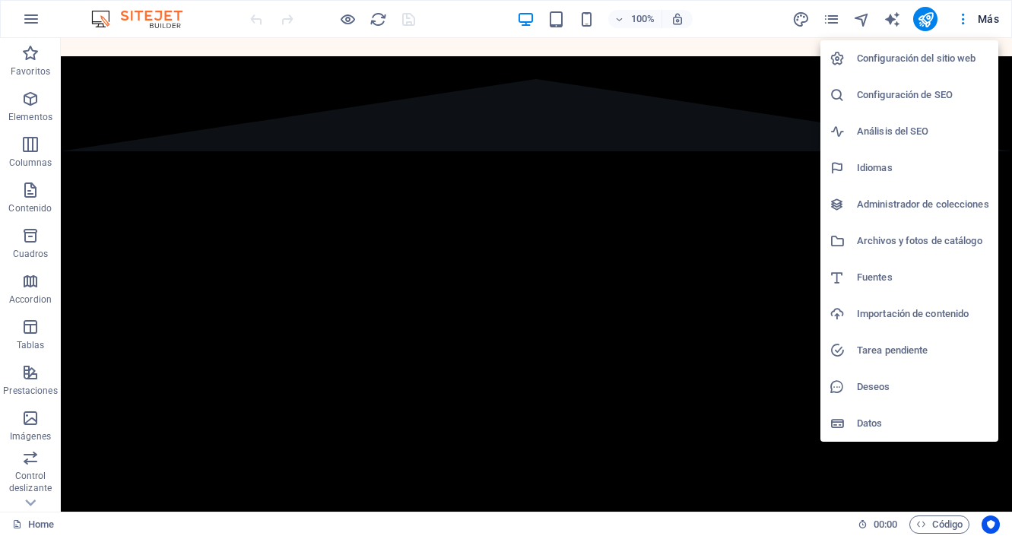
click at [940, 90] on h6 "Configuración de SEO" at bounding box center [923, 95] width 132 height 18
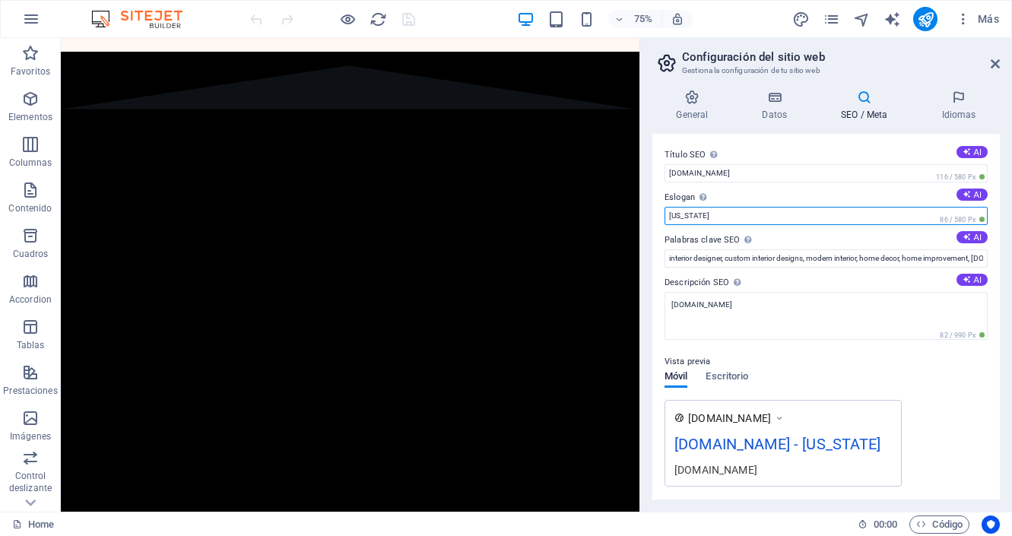
drag, startPoint x: 782, startPoint y: 212, endPoint x: 649, endPoint y: 217, distance: 132.4
click at [649, 217] on div "General Datos SEO / Meta Idiomas Nombre del sitio web [DOMAIN_NAME] Logo Arrast…" at bounding box center [826, 295] width 372 height 434
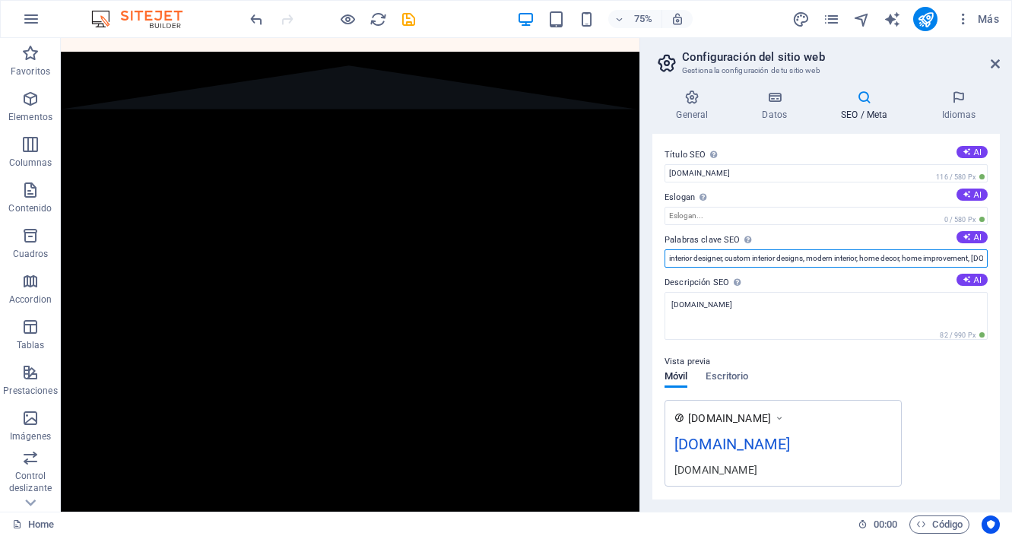
click at [773, 261] on input "interior designer, custom interior designs, modern interior, home decor, home i…" at bounding box center [826, 258] width 323 height 18
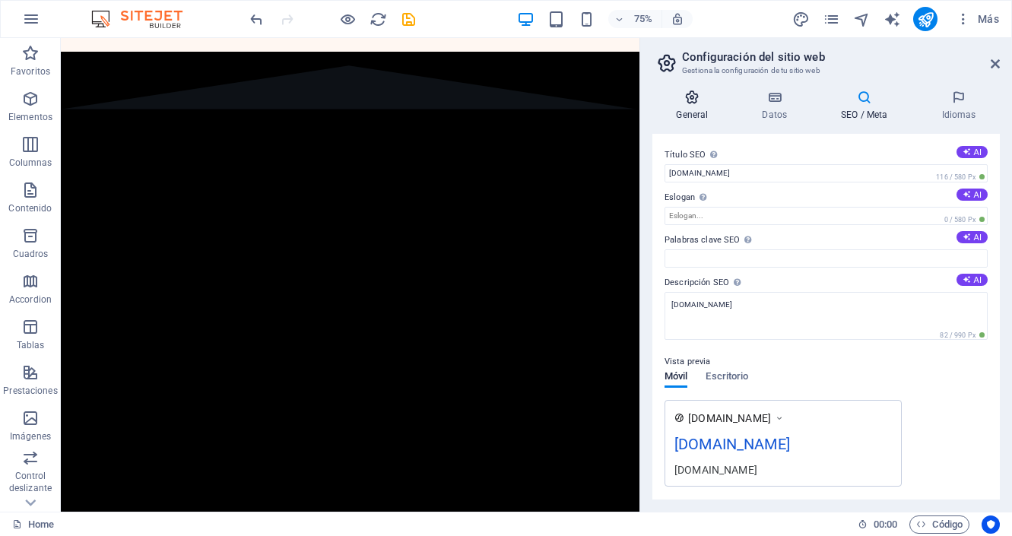
click at [683, 110] on h4 "General" at bounding box center [695, 106] width 86 height 32
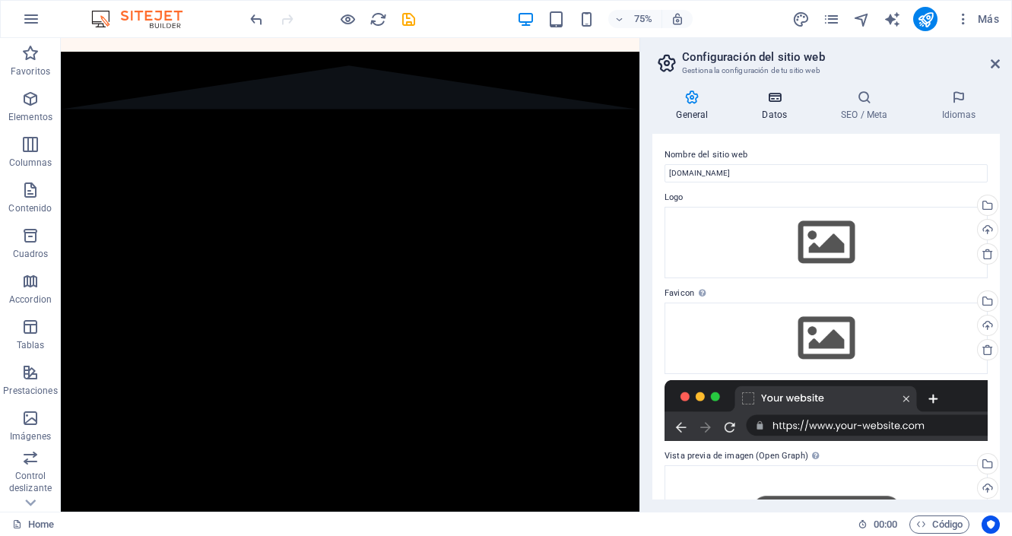
click at [777, 92] on icon at bounding box center [774, 97] width 73 height 15
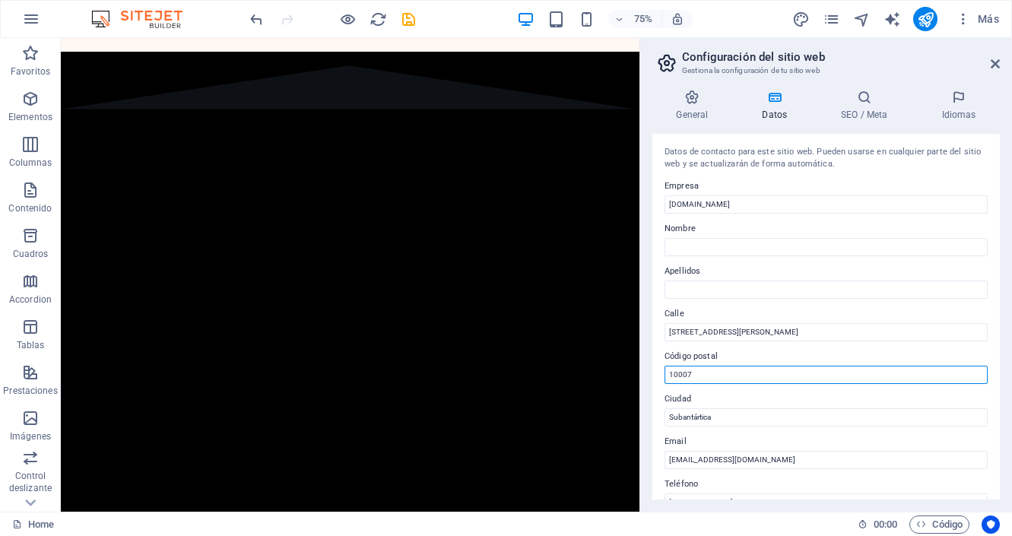
drag, startPoint x: 721, startPoint y: 368, endPoint x: 649, endPoint y: 365, distance: 71.5
click at [649, 370] on div "General Datos SEO / Meta Idiomas Nombre del sitio web [DOMAIN_NAME] Logo Arrast…" at bounding box center [826, 295] width 372 height 434
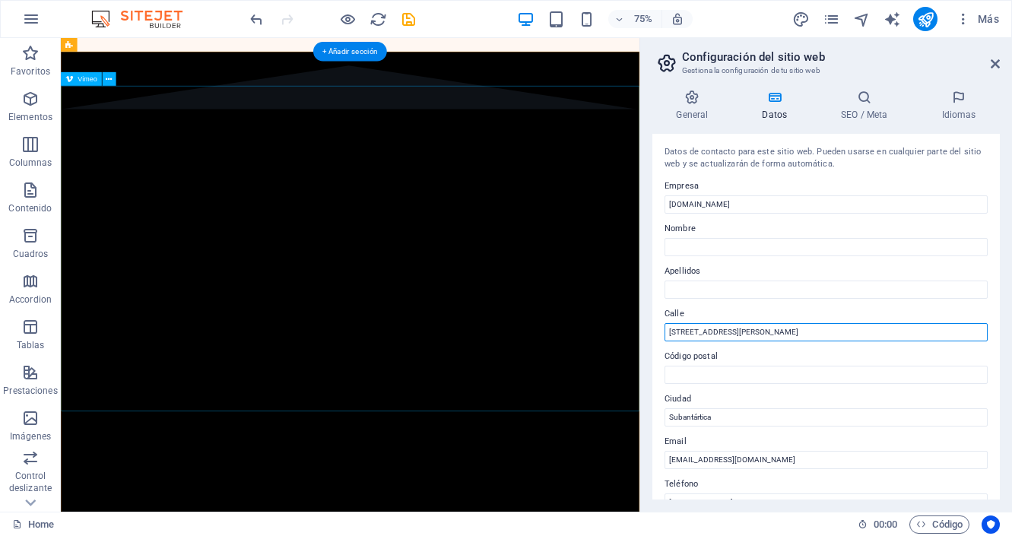
drag, startPoint x: 809, startPoint y: 372, endPoint x: 805, endPoint y: 432, distance: 60.2
drag, startPoint x: 749, startPoint y: 329, endPoint x: 656, endPoint y: 326, distance: 93.6
click at [656, 326] on div "Datos de contacto para este sitio web. Pueden usarse en cualquier parte del sit…" at bounding box center [826, 317] width 348 height 366
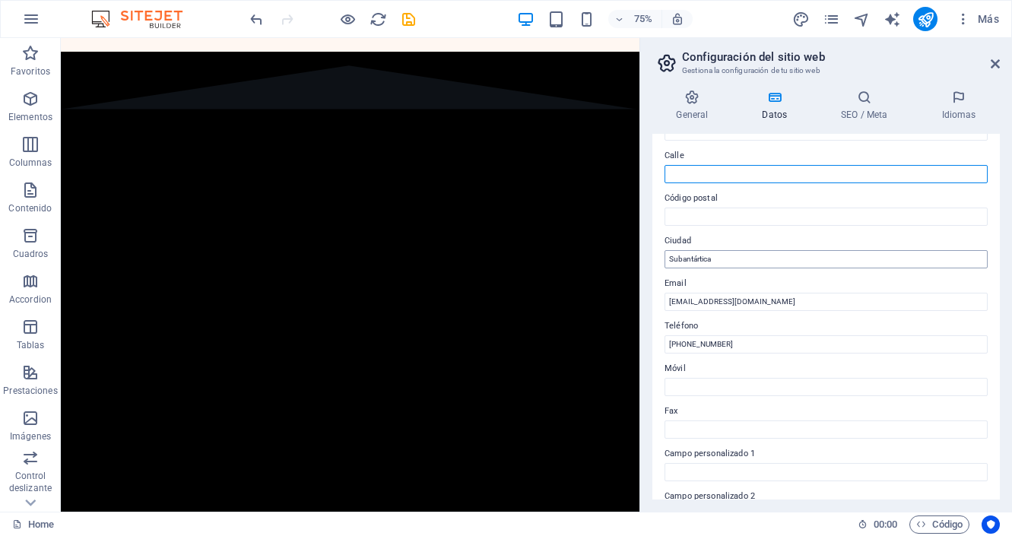
scroll to position [163, 0]
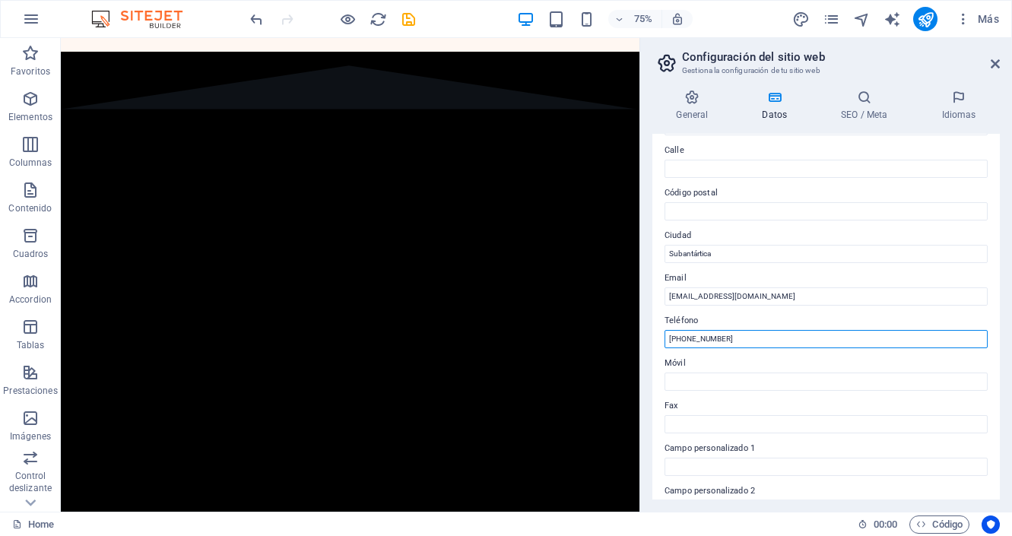
drag, startPoint x: 725, startPoint y: 338, endPoint x: 663, endPoint y: 336, distance: 62.4
click at [663, 336] on div "Datos de contacto para este sitio web. Pueden usarse en cualquier parte del sit…" at bounding box center [826, 317] width 348 height 366
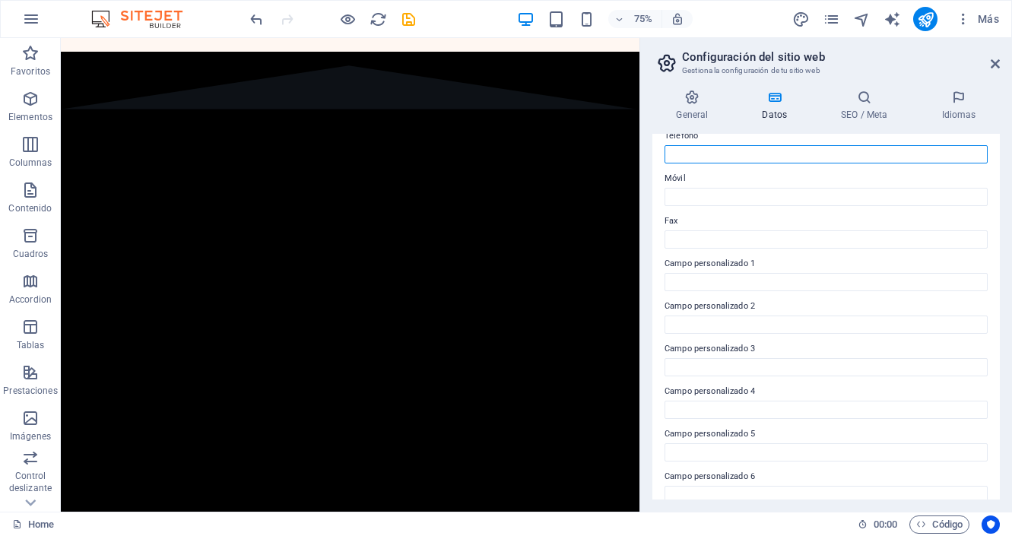
scroll to position [364, 0]
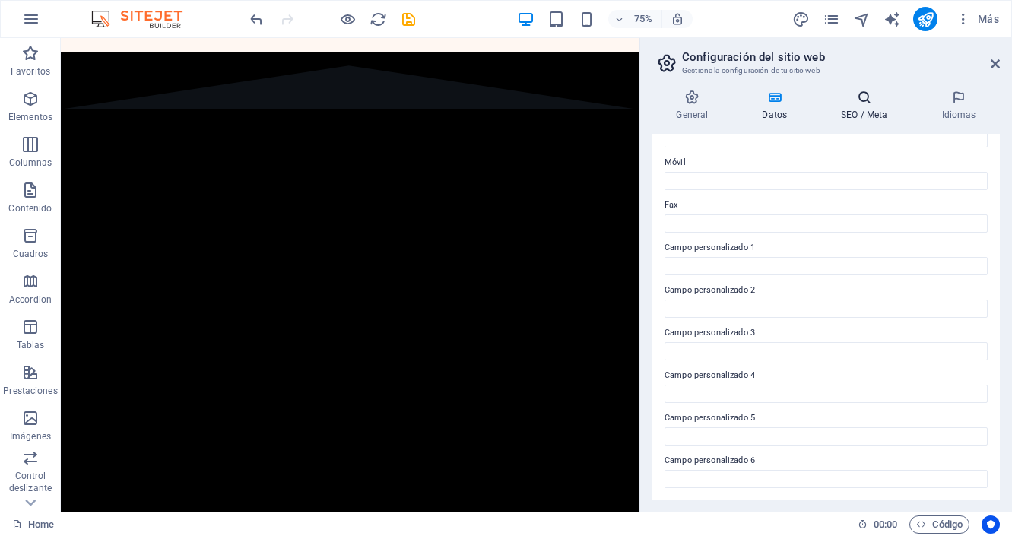
click at [882, 106] on h4 "SEO / Meta" at bounding box center [867, 106] width 100 height 32
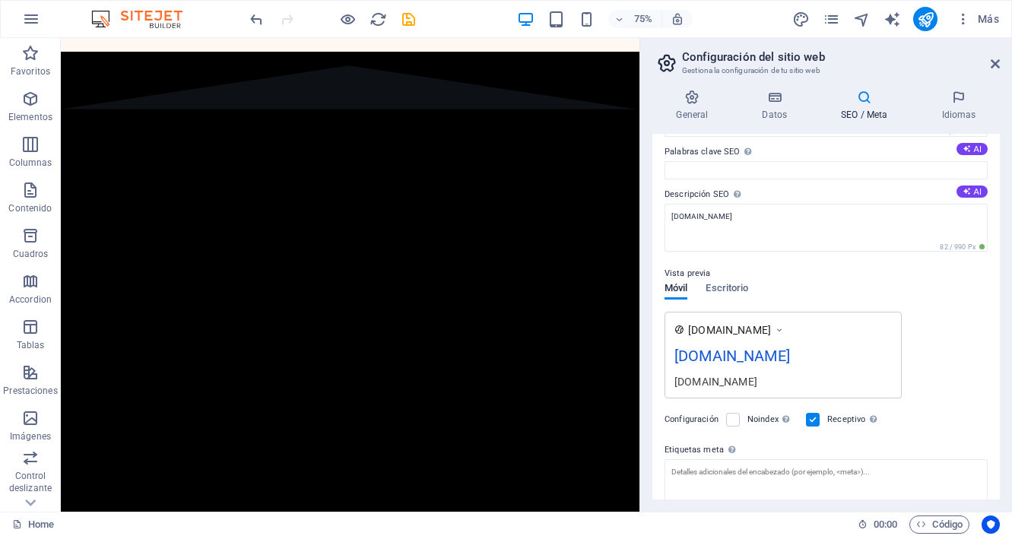
scroll to position [0, 0]
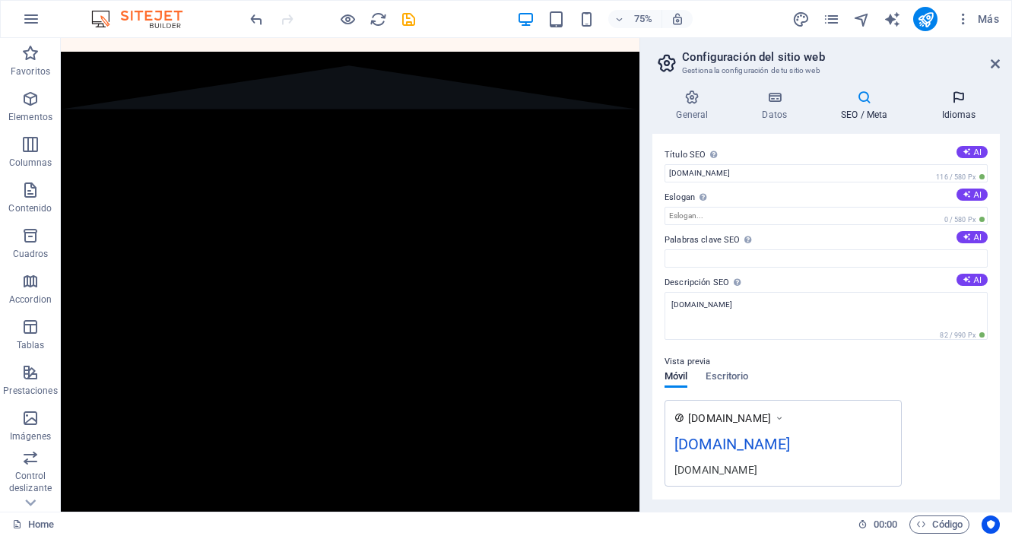
click at [954, 112] on h4 "Idiomas" at bounding box center [959, 106] width 82 height 32
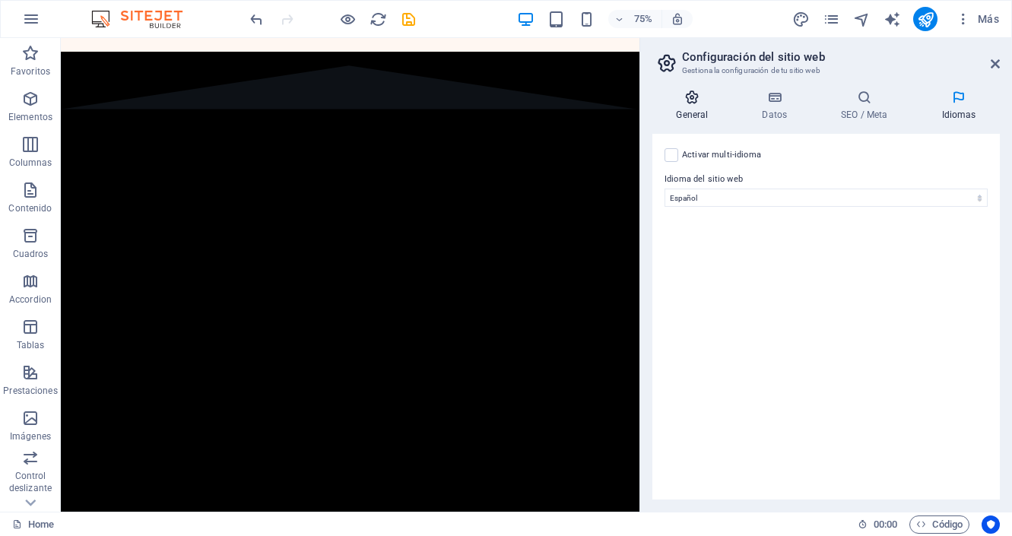
click at [692, 98] on icon at bounding box center [692, 97] width 80 height 15
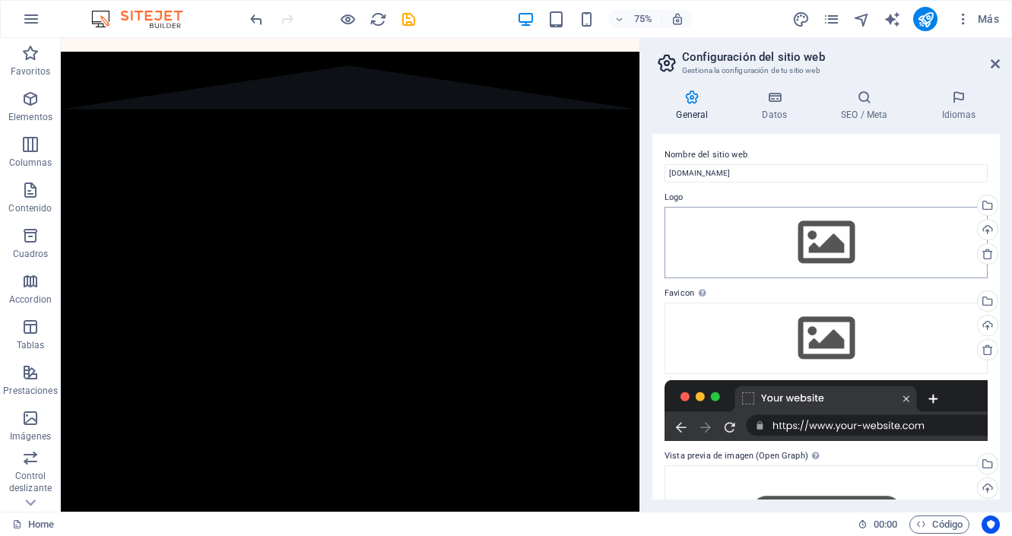
scroll to position [152, 0]
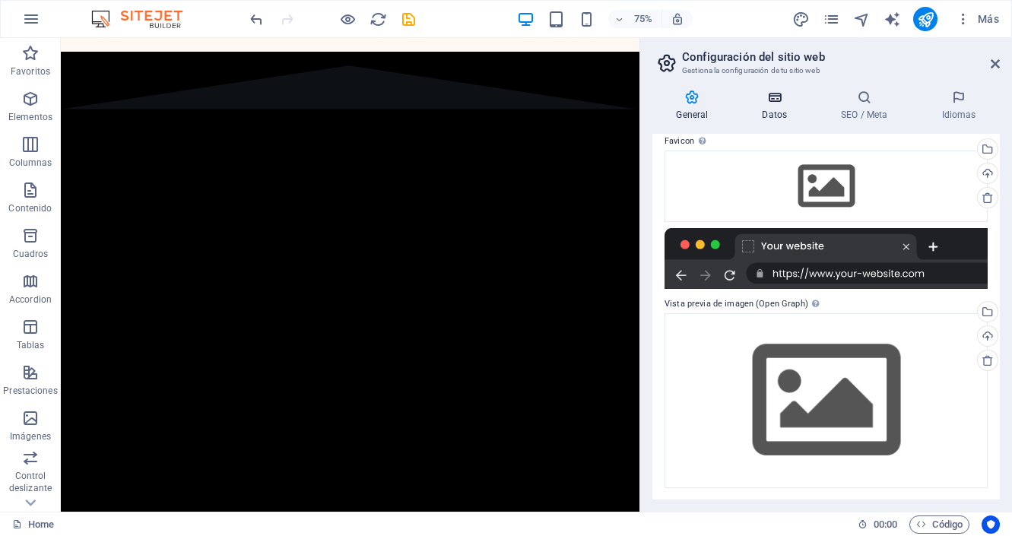
click at [771, 100] on icon at bounding box center [774, 97] width 73 height 15
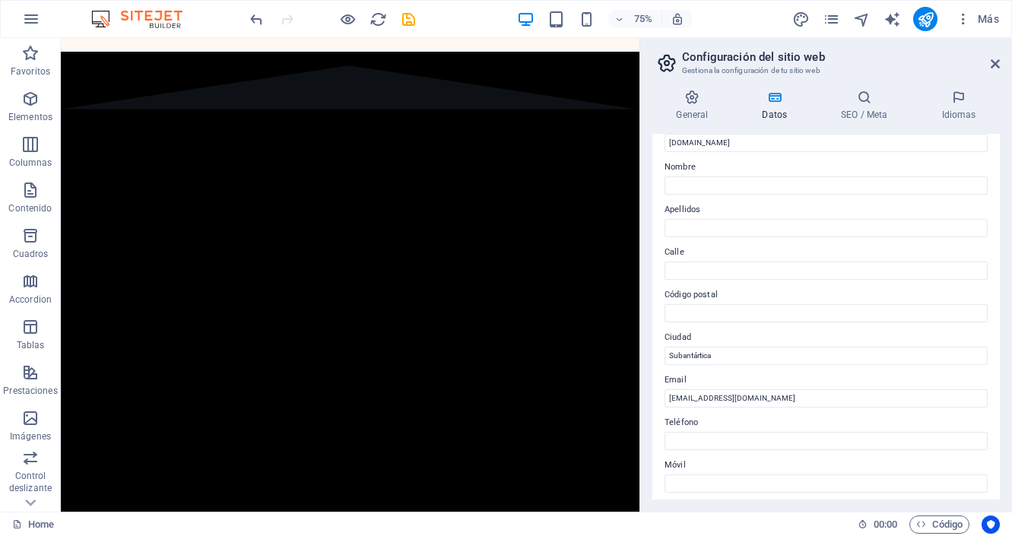
scroll to position [0, 0]
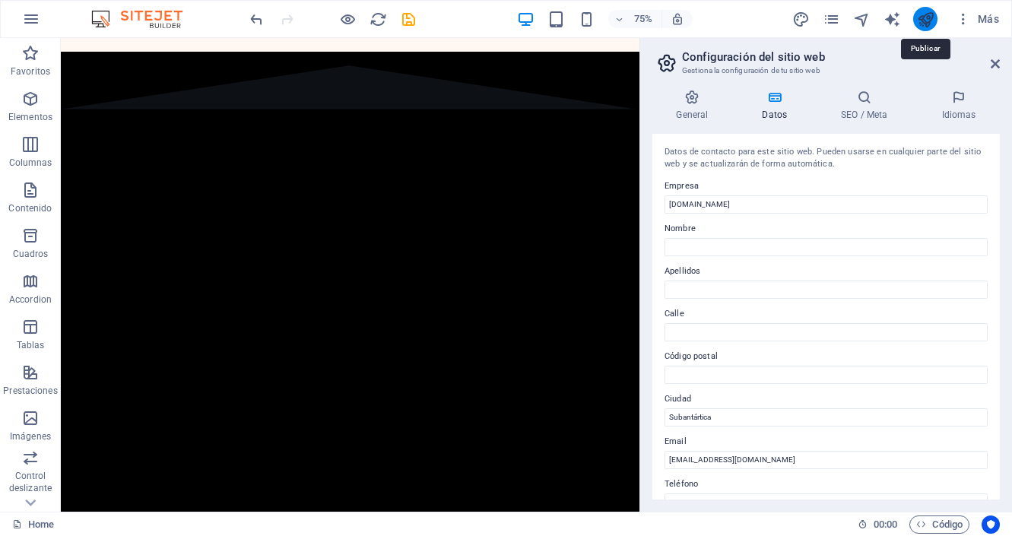
click at [931, 15] on icon "publish" at bounding box center [925, 19] width 17 height 17
